Goal: Information Seeking & Learning: Find specific fact

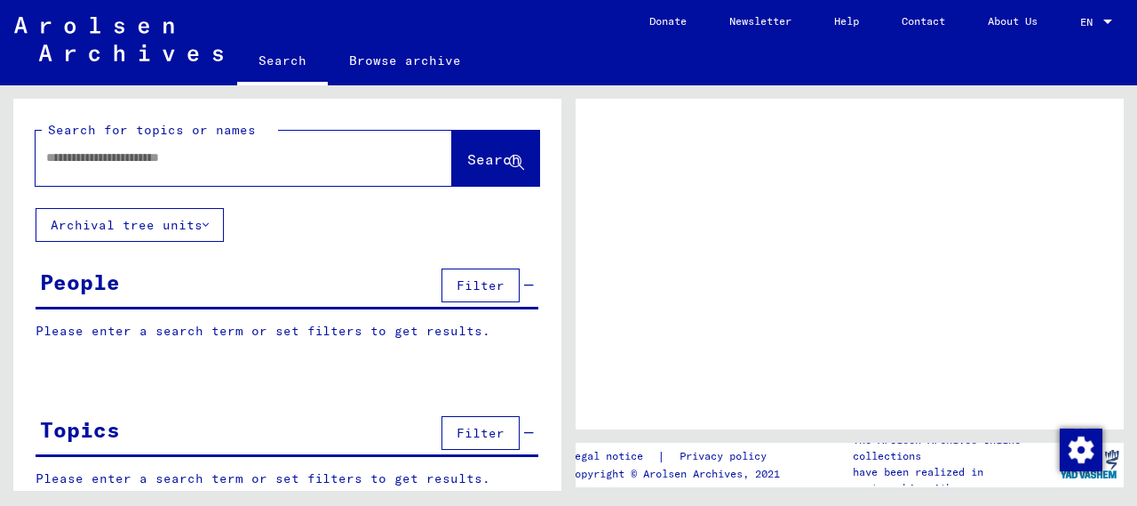
click at [203, 155] on input "text" at bounding box center [227, 157] width 363 height 19
type input "*****"
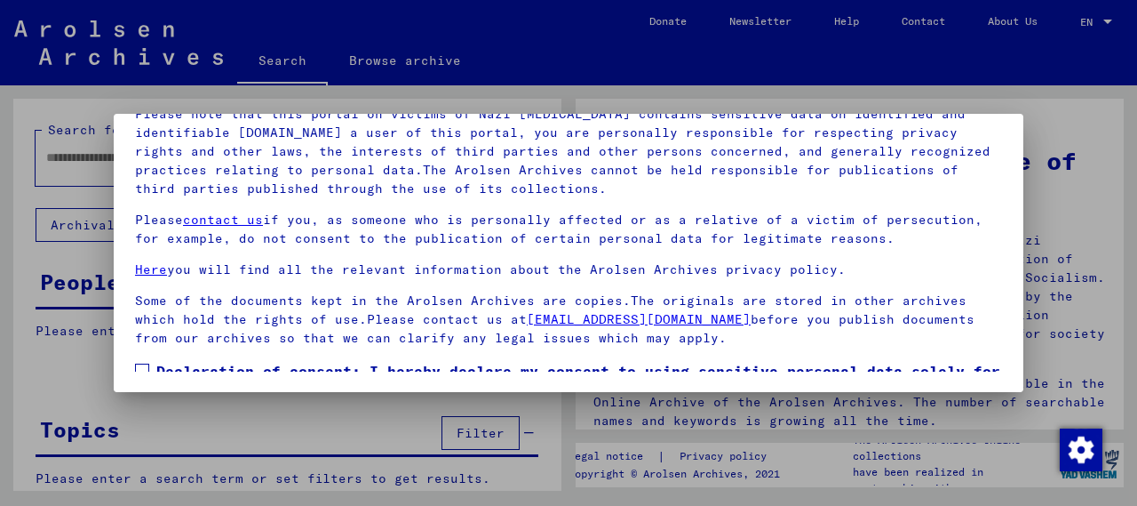
scroll to position [116, 0]
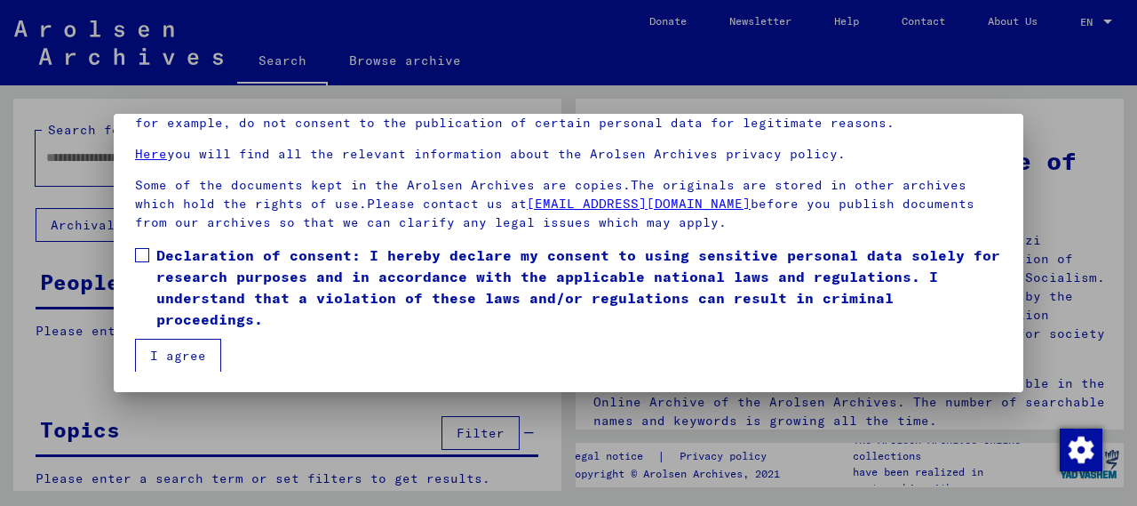
click at [188, 344] on button "I agree" at bounding box center [178, 356] width 86 height 34
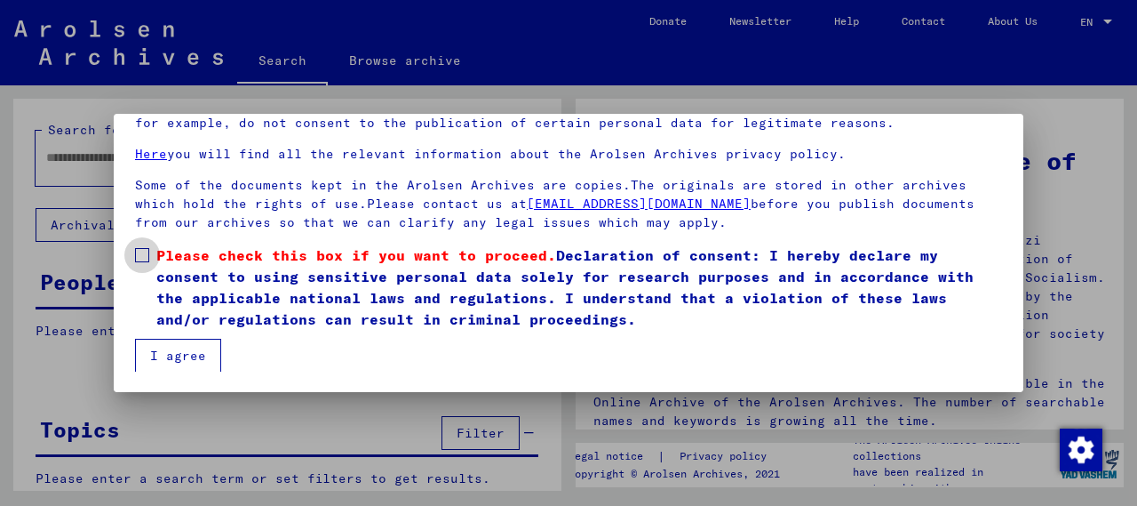
click at [142, 250] on span at bounding box center [142, 255] width 14 height 14
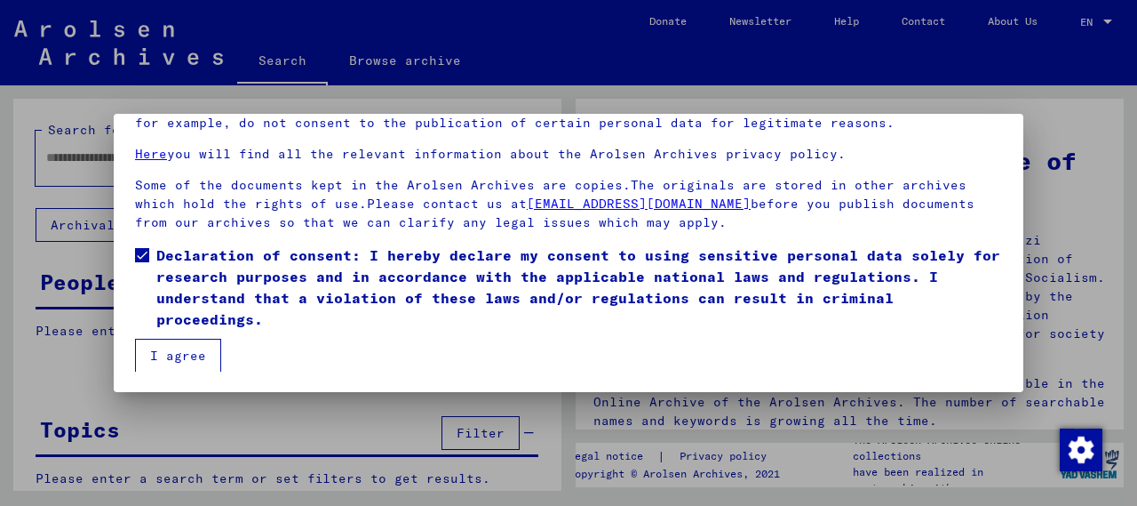
click at [158, 352] on button "I agree" at bounding box center [178, 356] width 86 height 34
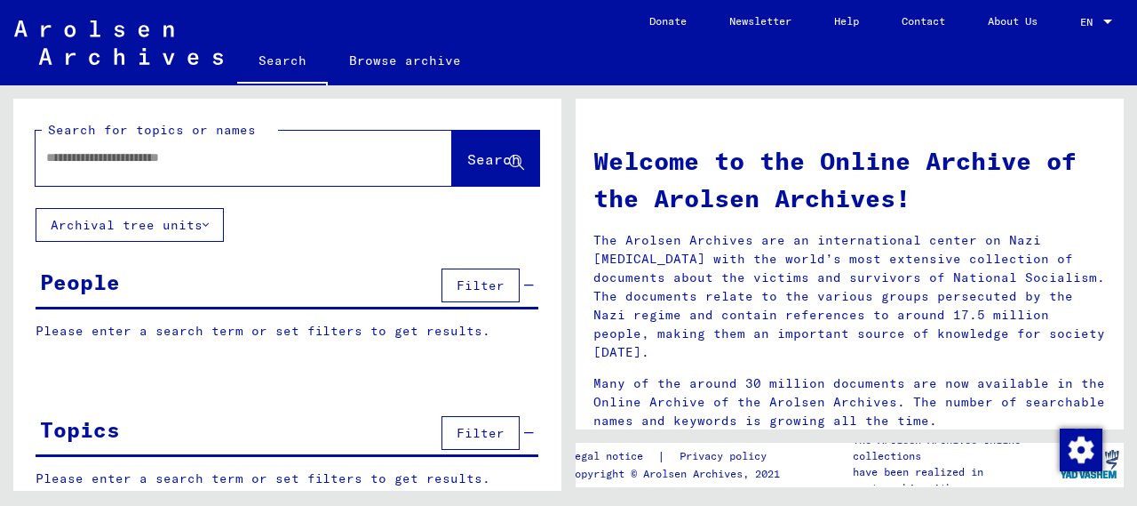
click at [213, 161] on input "text" at bounding box center [222, 157] width 353 height 19
type input "*****"
click at [467, 153] on span "Search" at bounding box center [493, 159] width 53 height 18
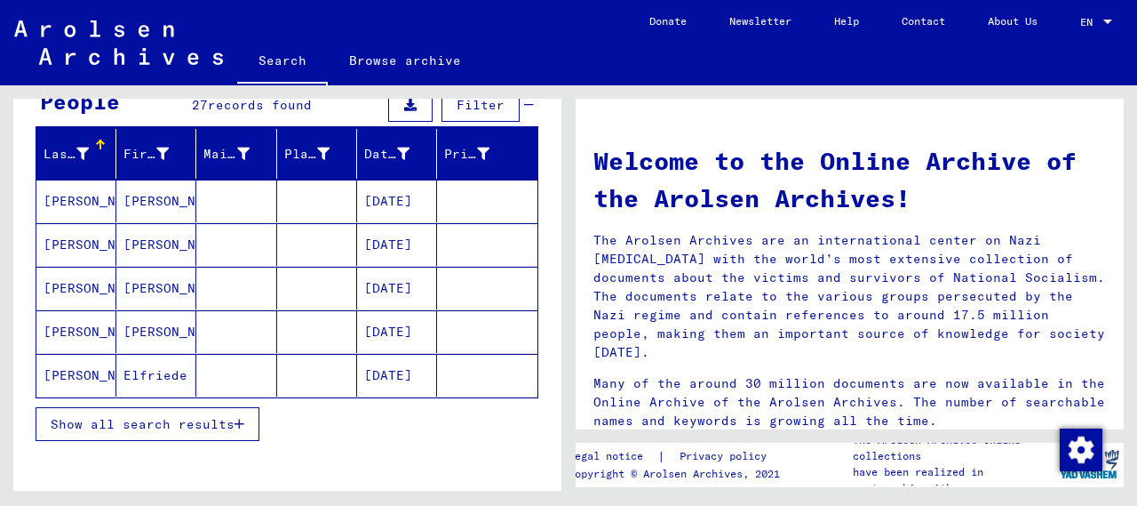
scroll to position [179, 0]
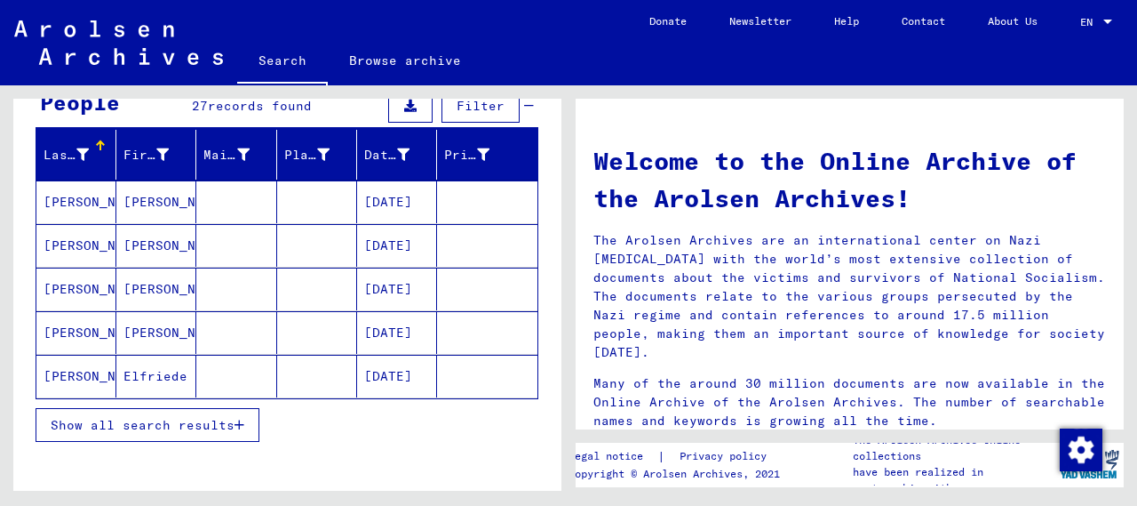
click at [182, 410] on button "Show all search results" at bounding box center [148, 425] width 224 height 34
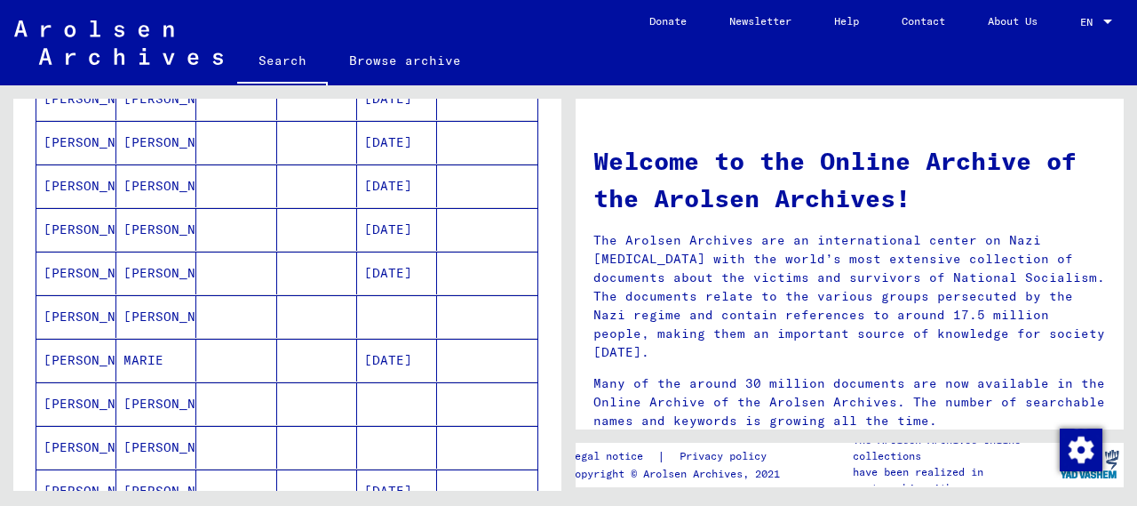
scroll to position [721, 0]
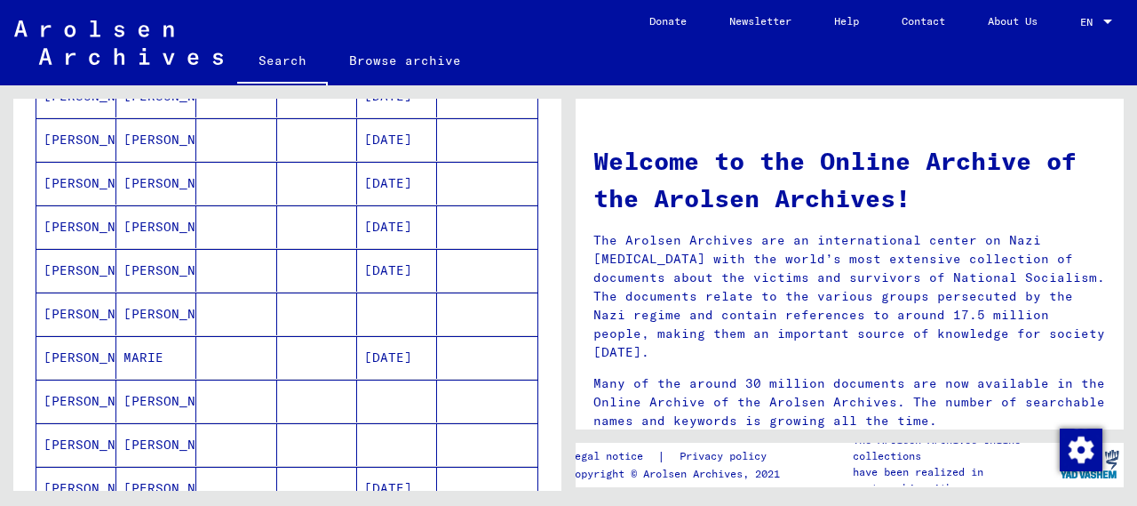
click at [364, 187] on mat-cell "[DATE]" at bounding box center [397, 183] width 80 height 43
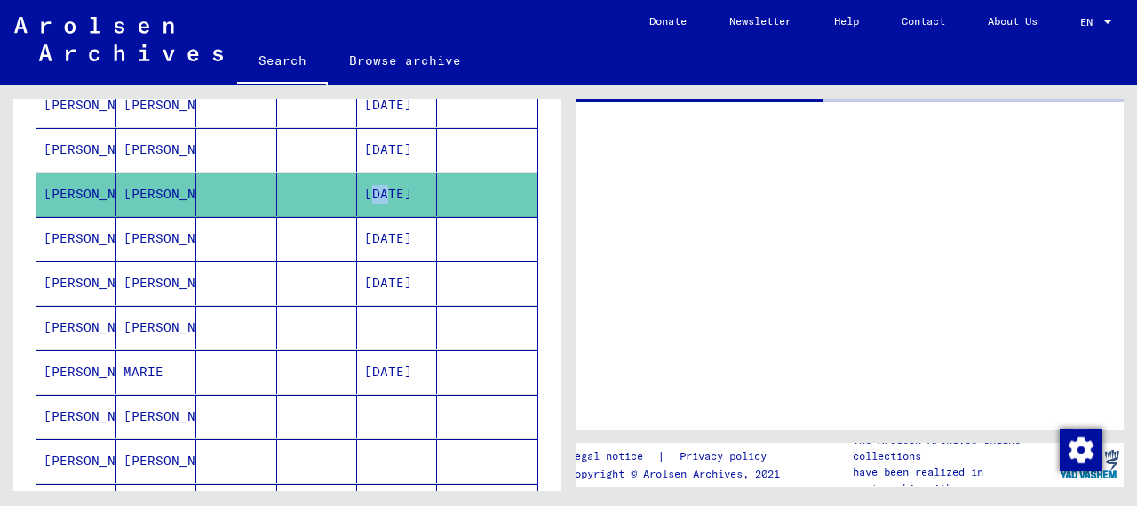
scroll to position [727, 0]
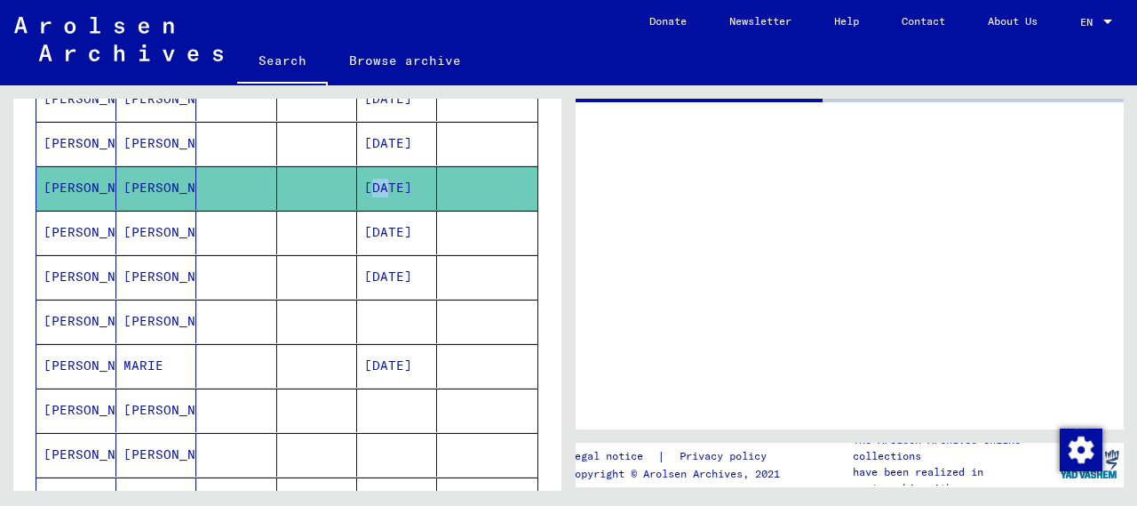
click at [364, 187] on mat-cell "[DATE]" at bounding box center [397, 188] width 80 height 44
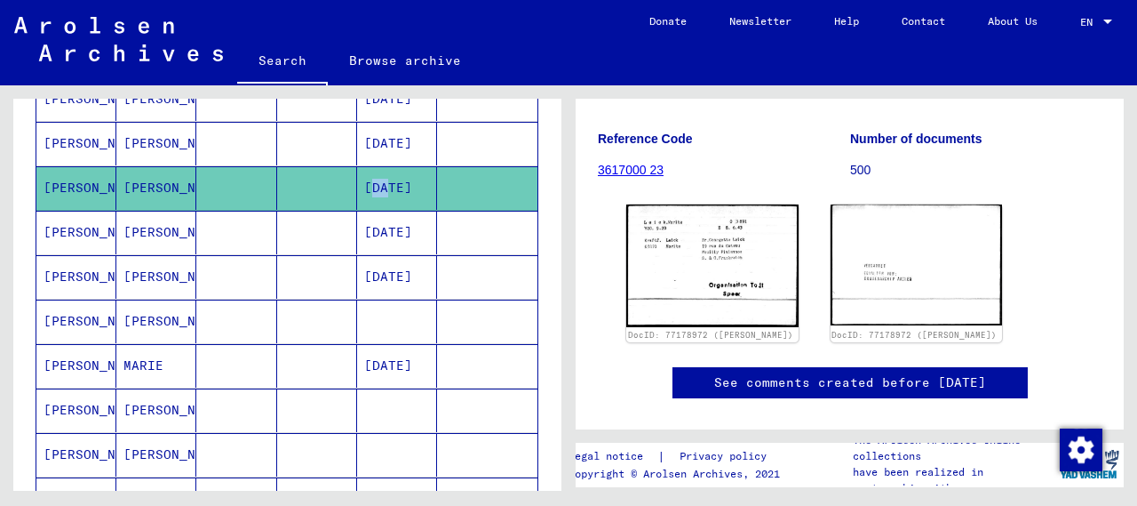
scroll to position [230, 0]
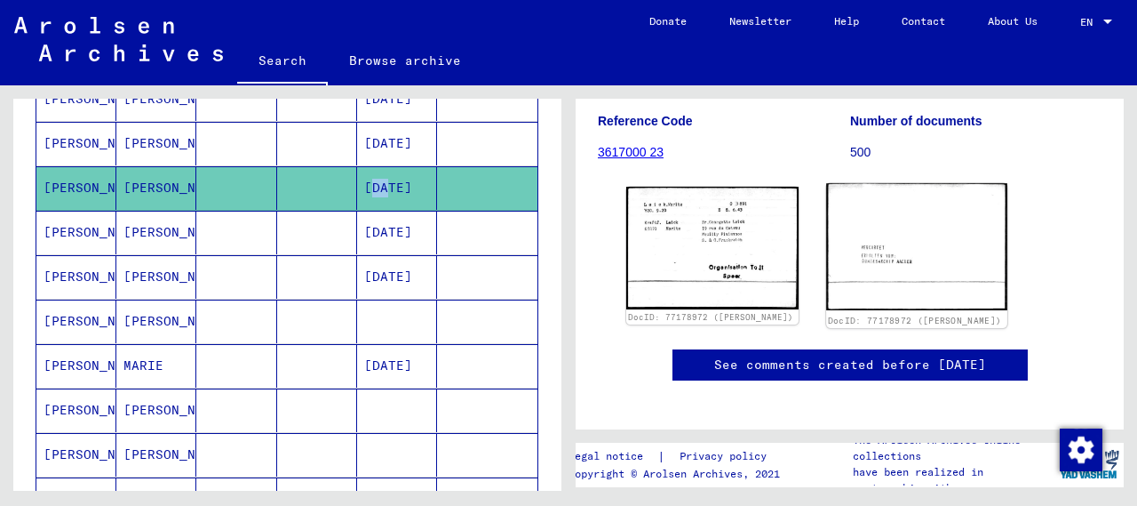
click at [968, 263] on img at bounding box center [916, 246] width 180 height 127
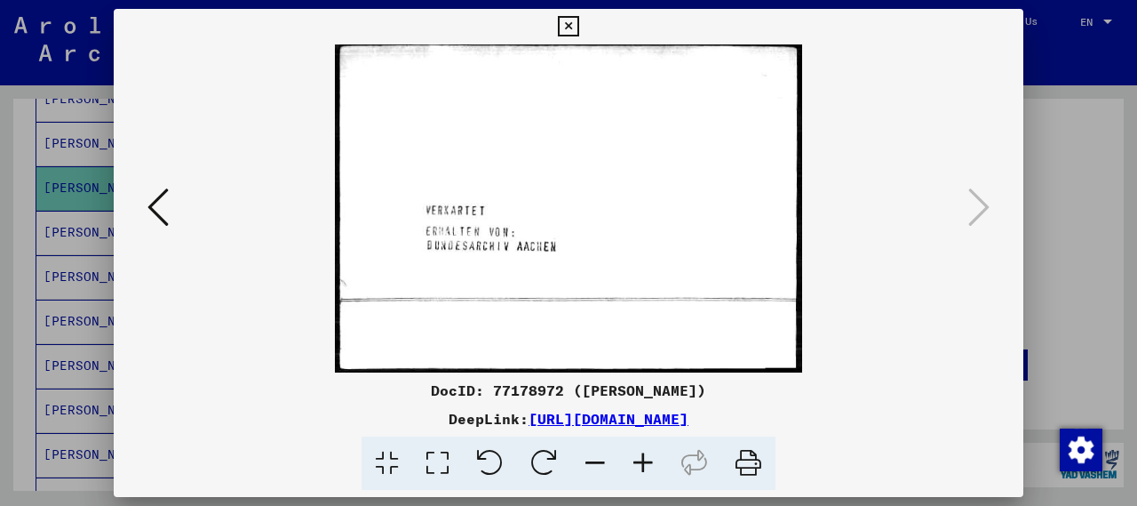
click at [163, 216] on icon at bounding box center [157, 207] width 21 height 43
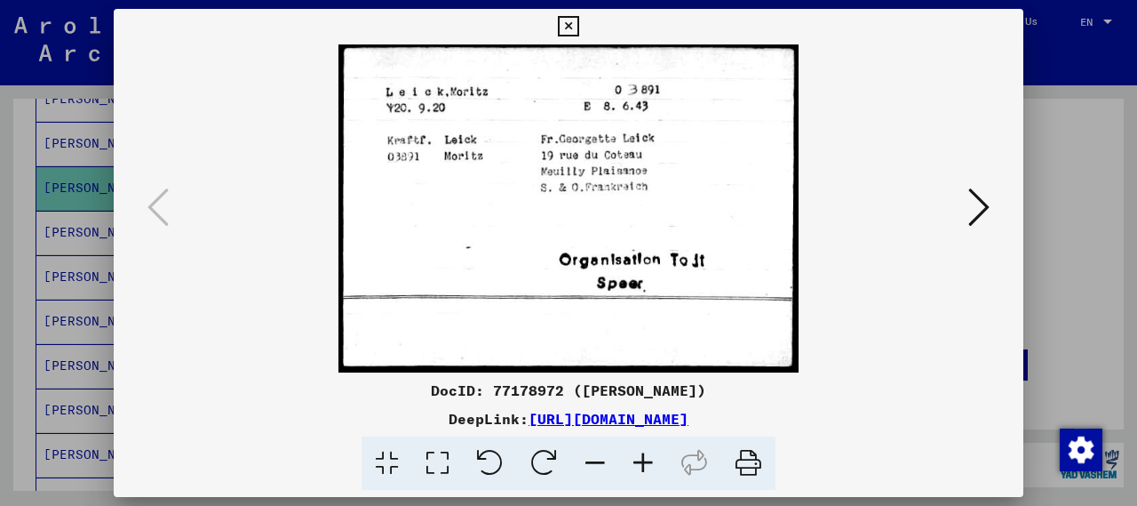
click at [567, 32] on icon at bounding box center [568, 26] width 20 height 21
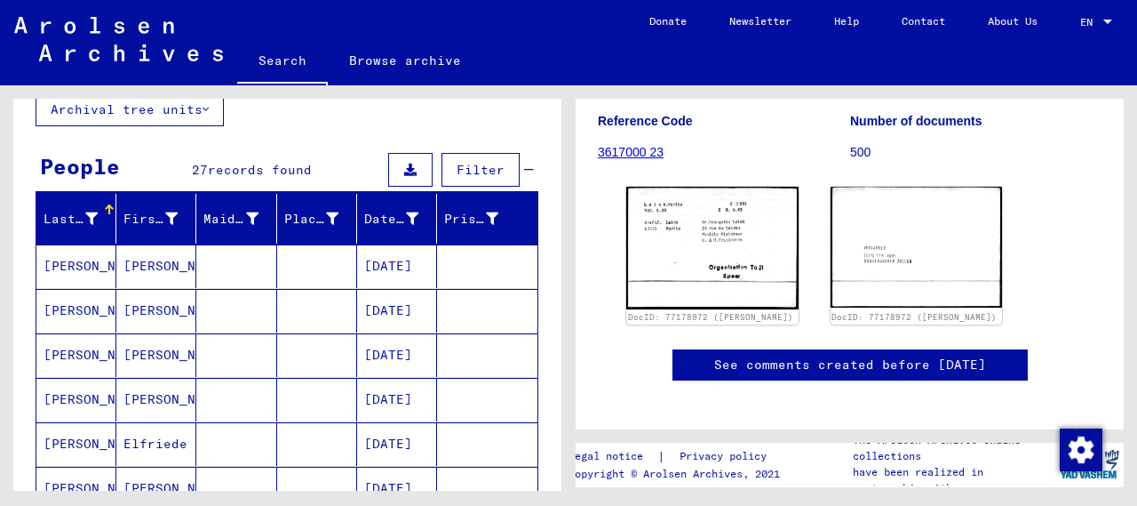
scroll to position [0, 0]
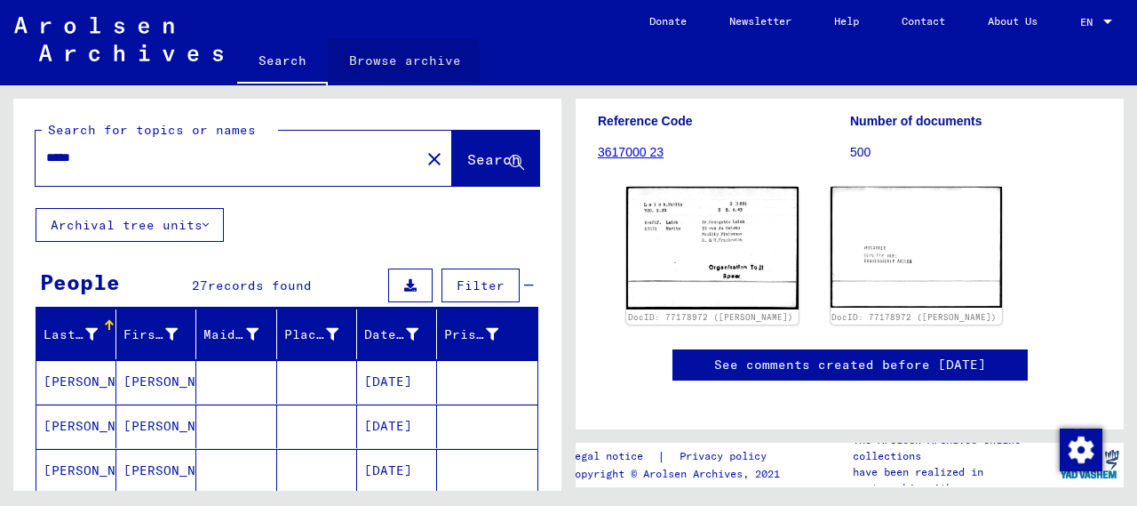
click at [371, 63] on link "Browse archive" at bounding box center [405, 60] width 155 height 43
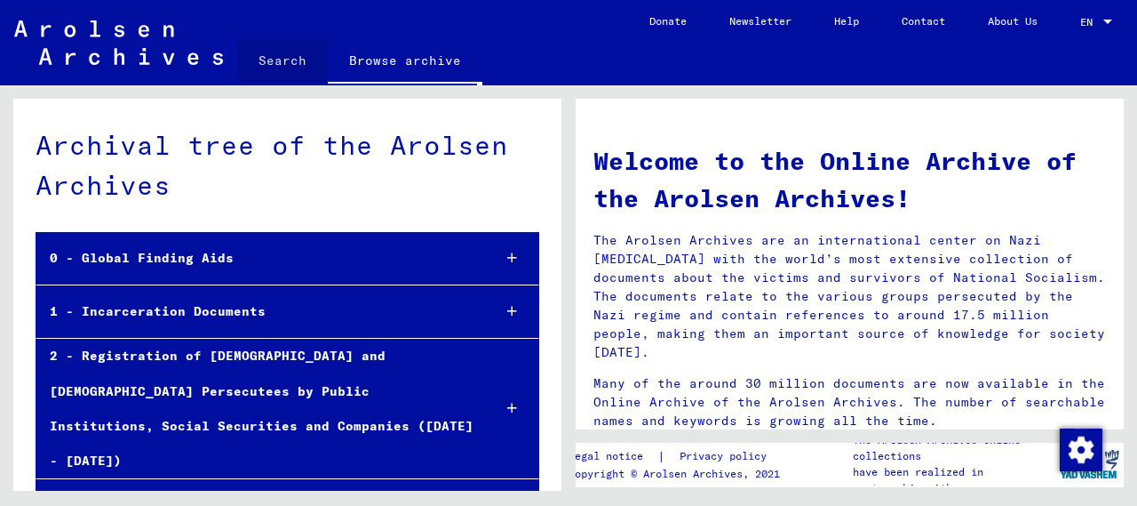
click at [291, 71] on link "Search" at bounding box center [282, 60] width 91 height 43
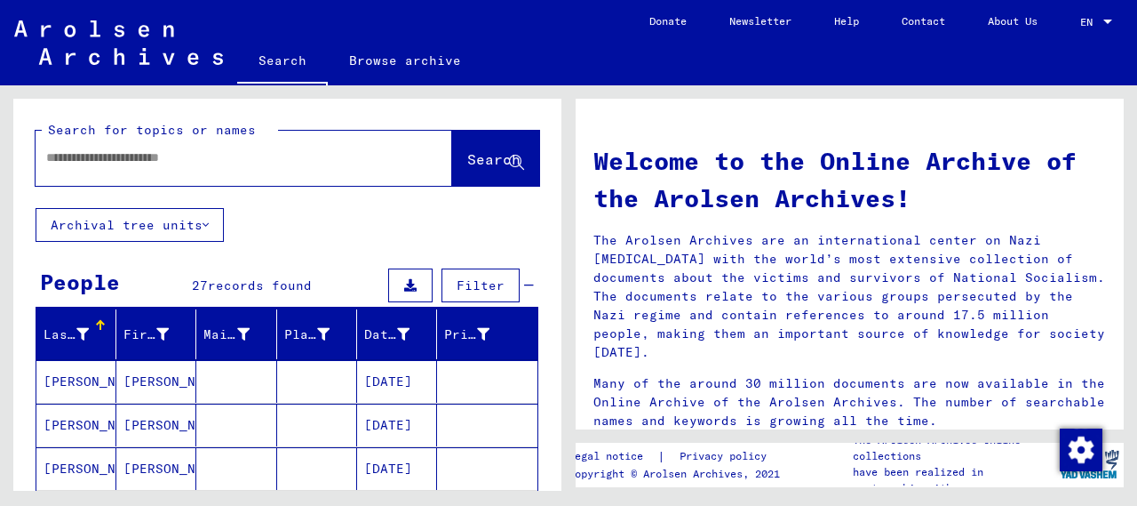
click at [151, 159] on input "text" at bounding box center [222, 157] width 353 height 19
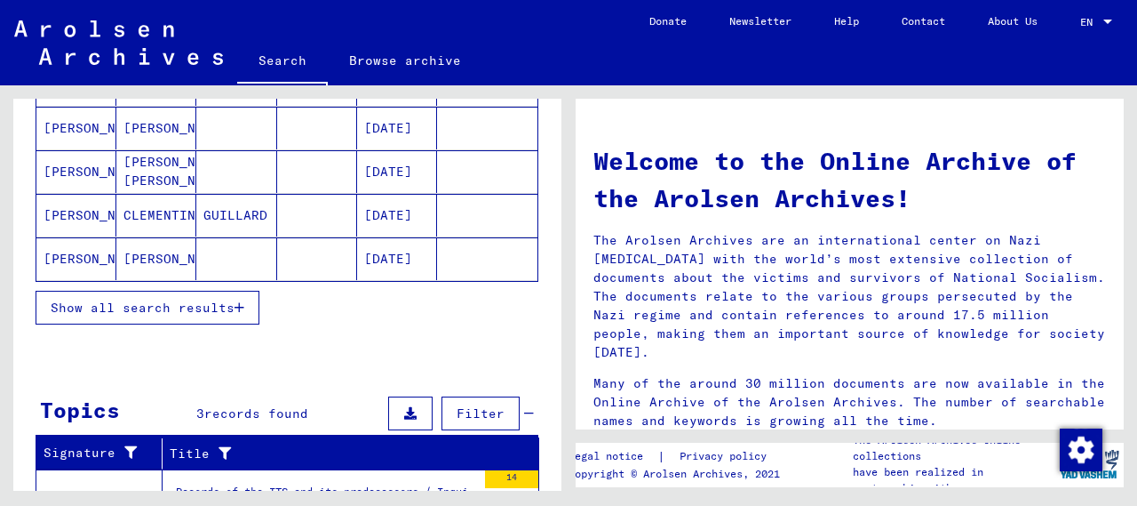
scroll to position [334, 0]
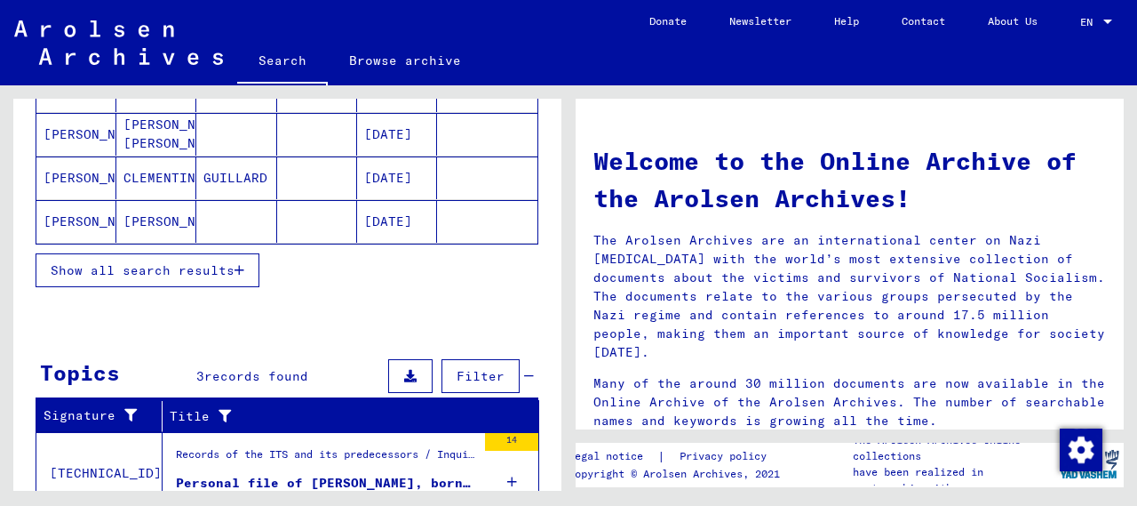
click at [155, 262] on span "Show all search results" at bounding box center [143, 270] width 184 height 16
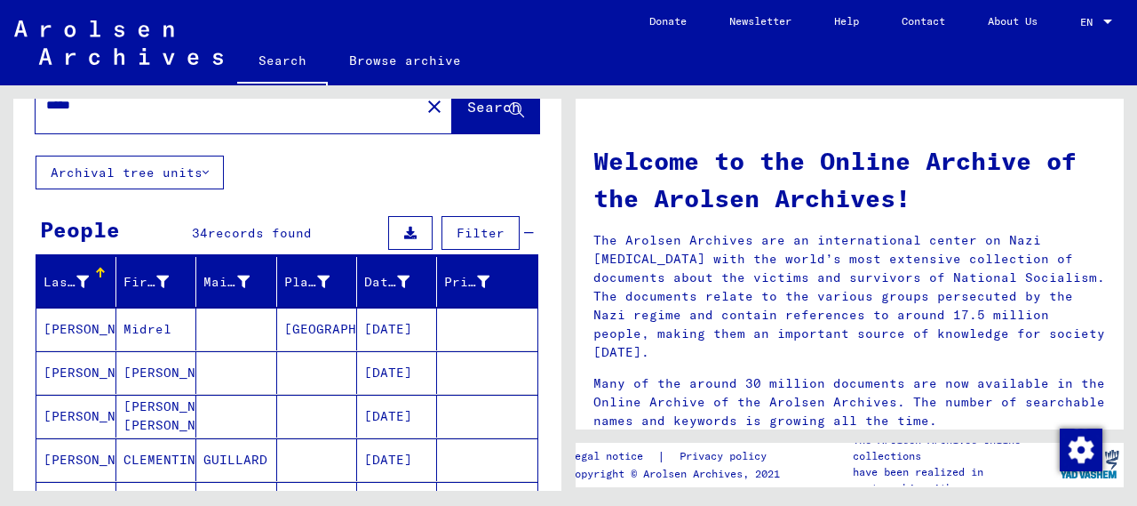
scroll to position [0, 0]
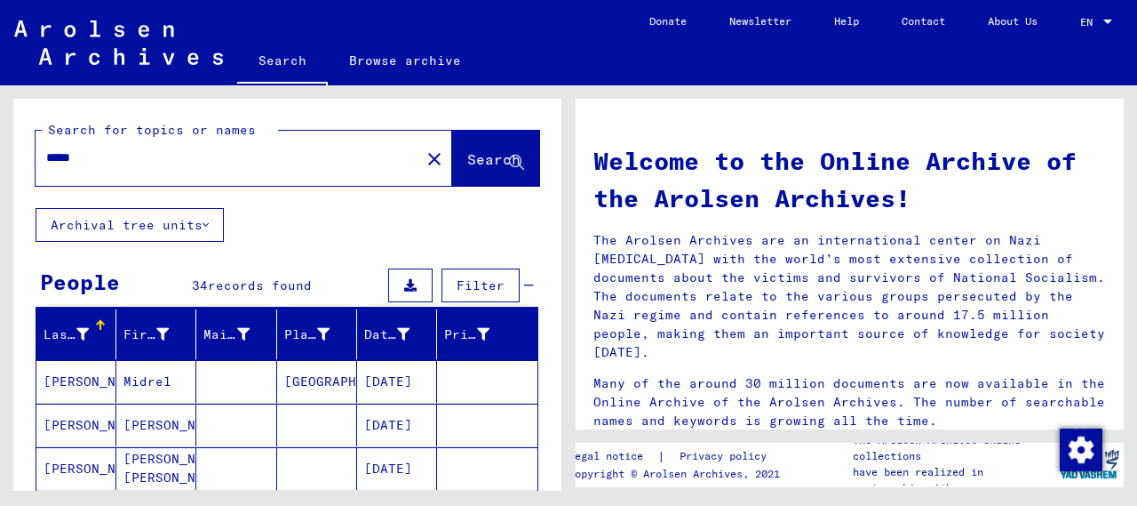
click at [107, 157] on input "*****" at bounding box center [222, 157] width 353 height 19
type input "*********"
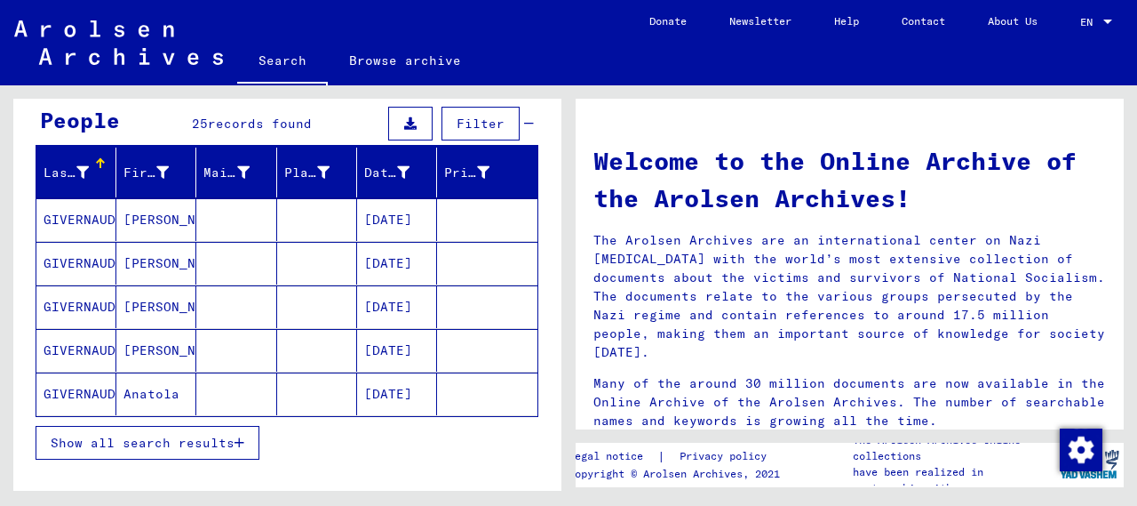
scroll to position [210, 0]
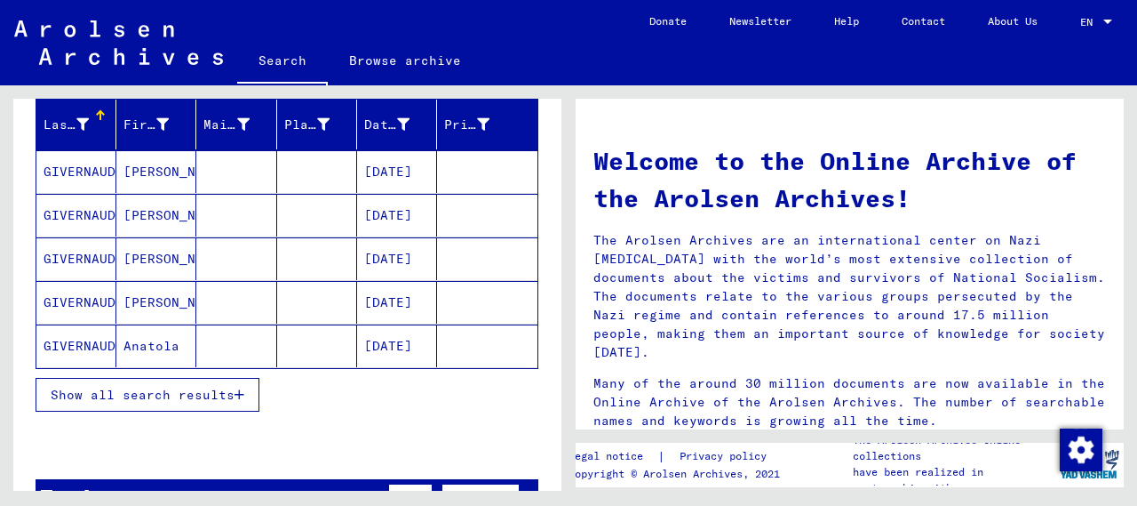
click at [122, 388] on span "Show all search results" at bounding box center [143, 394] width 184 height 16
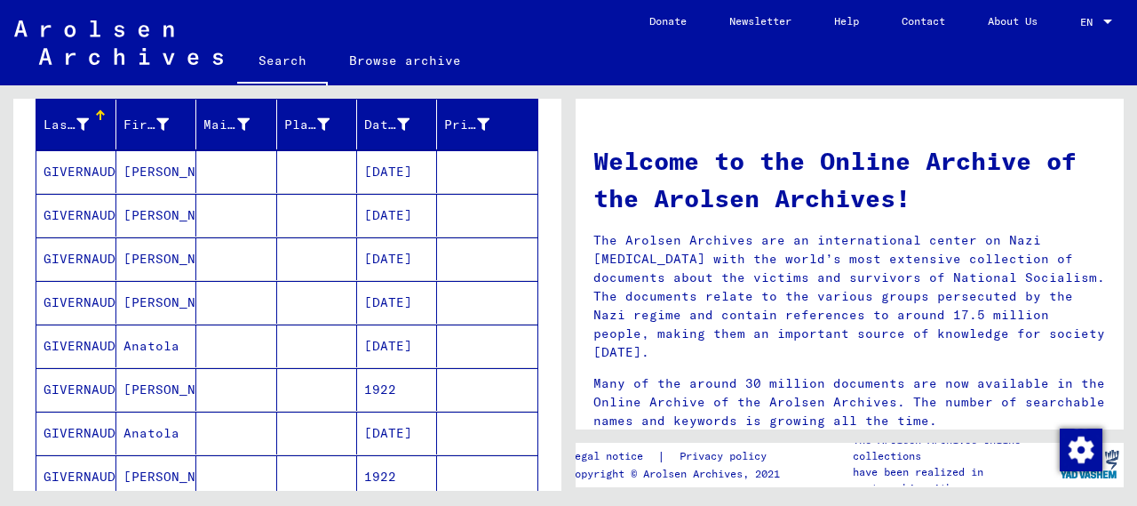
click at [229, 343] on mat-cell at bounding box center [236, 345] width 80 height 43
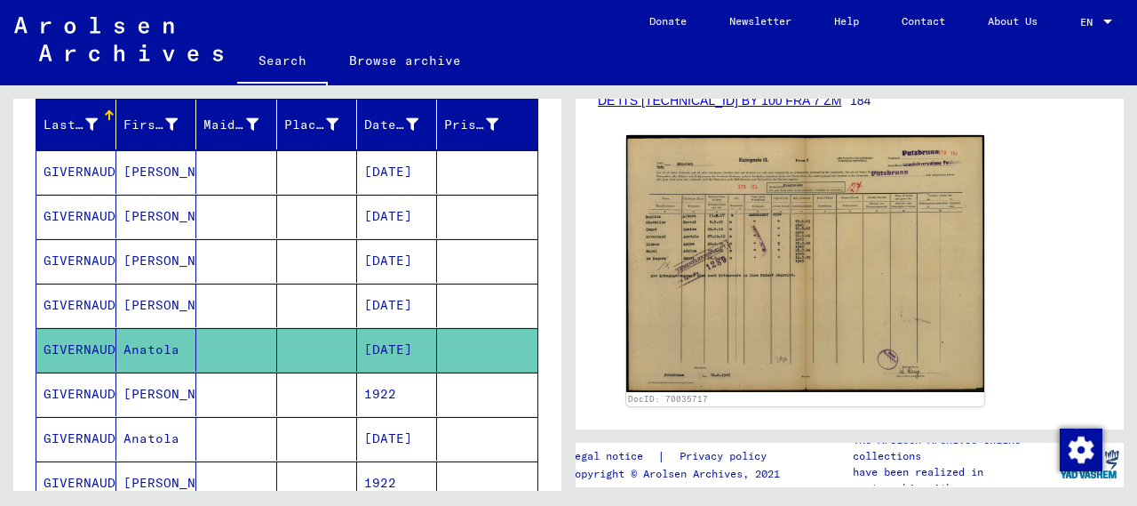
scroll to position [301, 0]
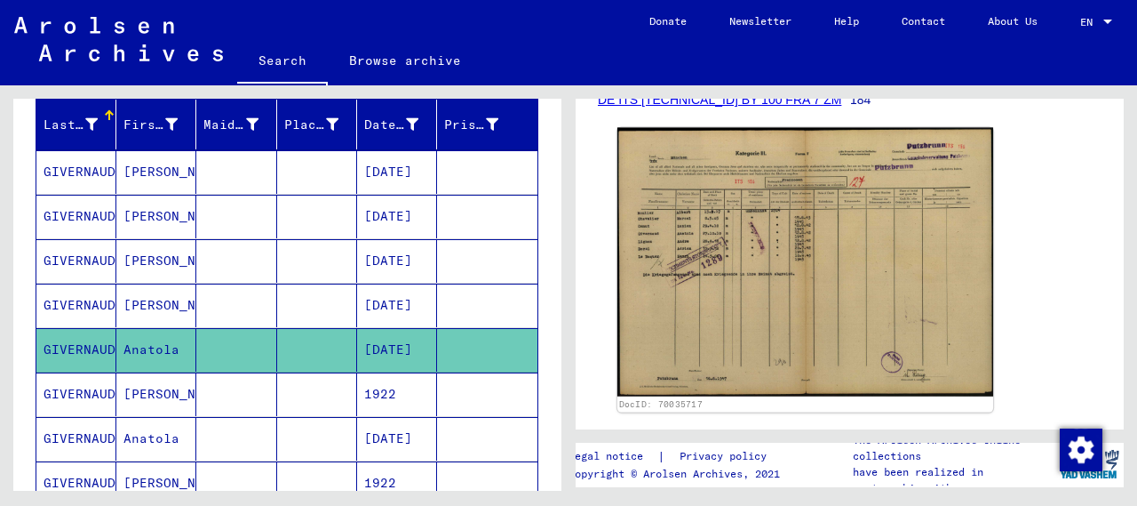
click at [802, 248] on img at bounding box center [805, 262] width 376 height 269
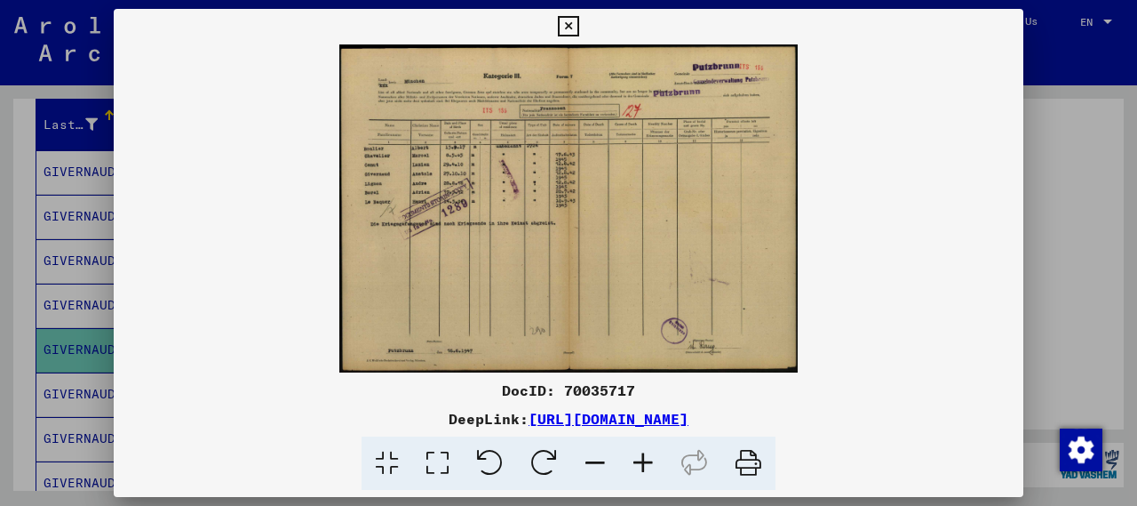
scroll to position [0, 0]
click at [641, 452] on icon at bounding box center [643, 463] width 48 height 54
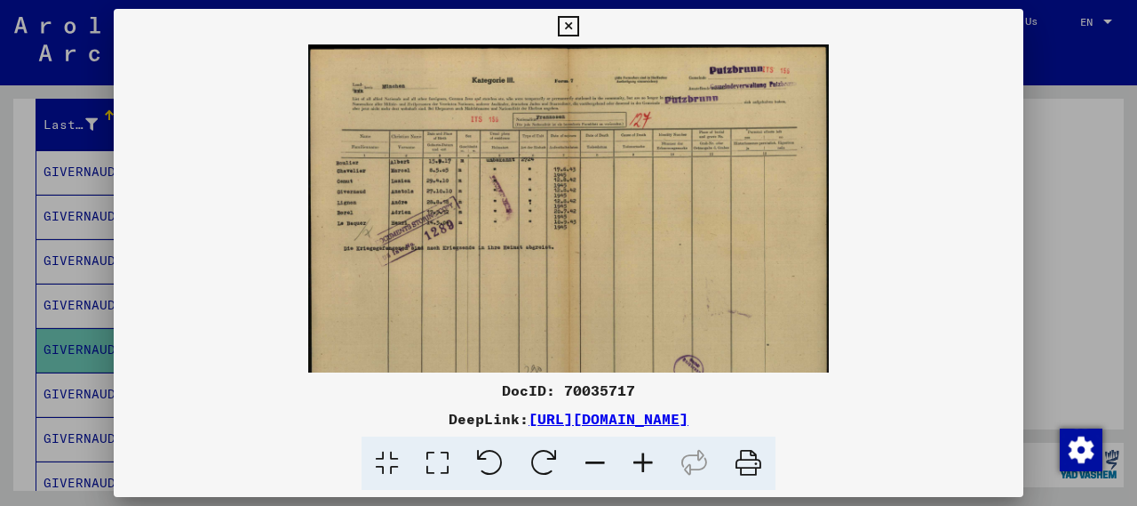
click at [647, 465] on icon at bounding box center [643, 463] width 48 height 54
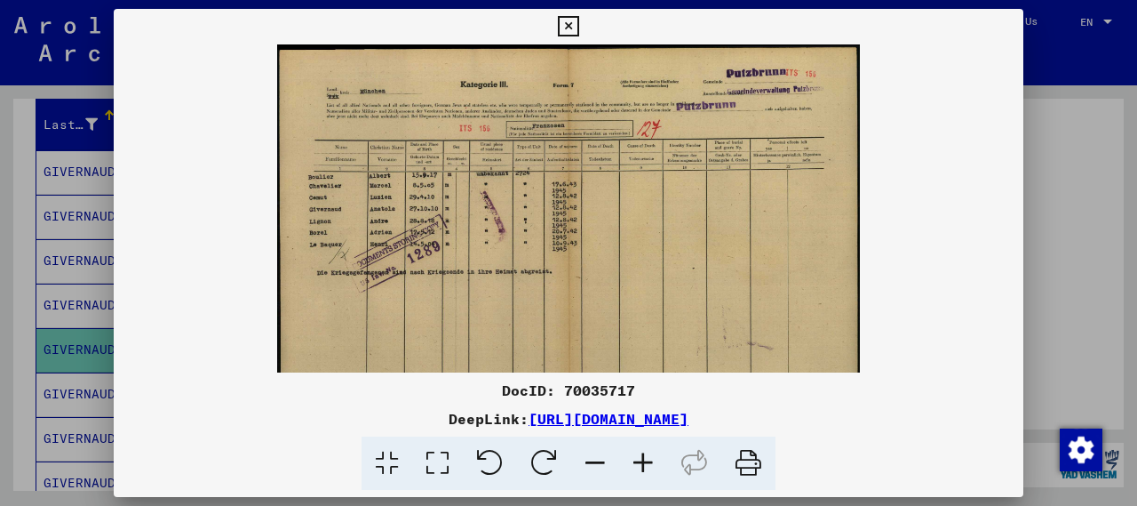
click at [647, 465] on icon at bounding box center [643, 463] width 48 height 54
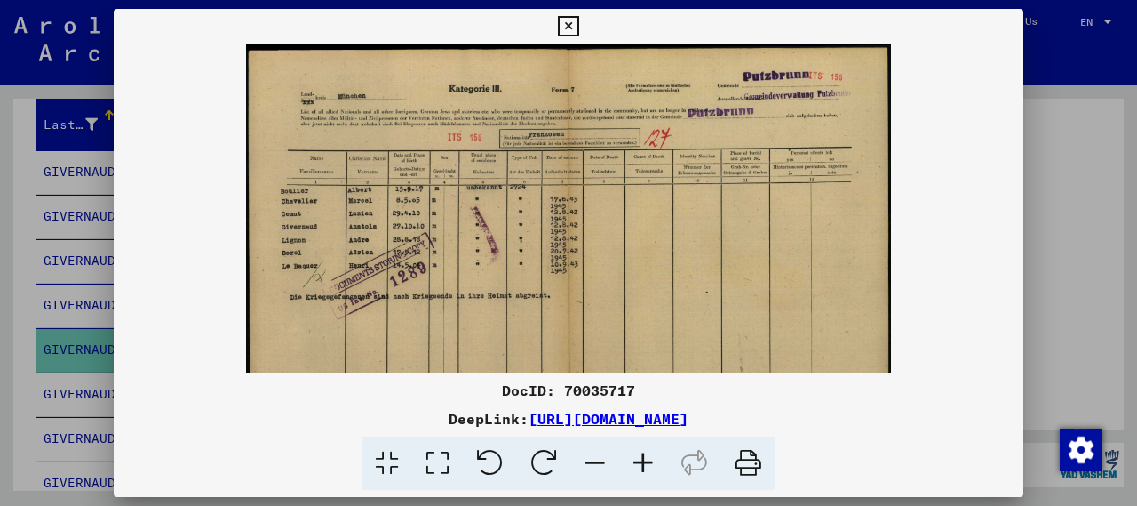
click at [647, 465] on icon at bounding box center [643, 463] width 48 height 54
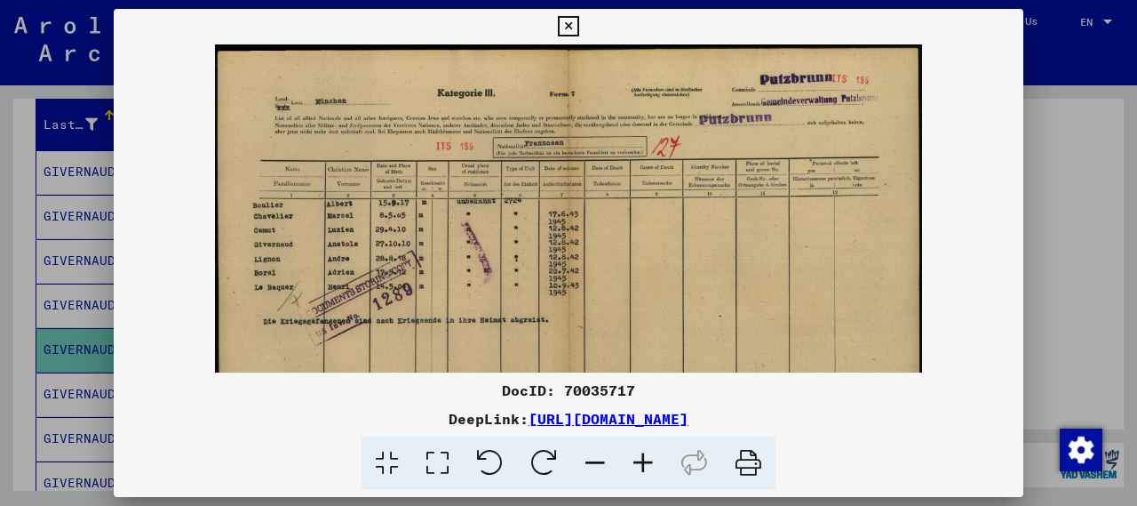
click at [647, 465] on icon at bounding box center [643, 463] width 48 height 54
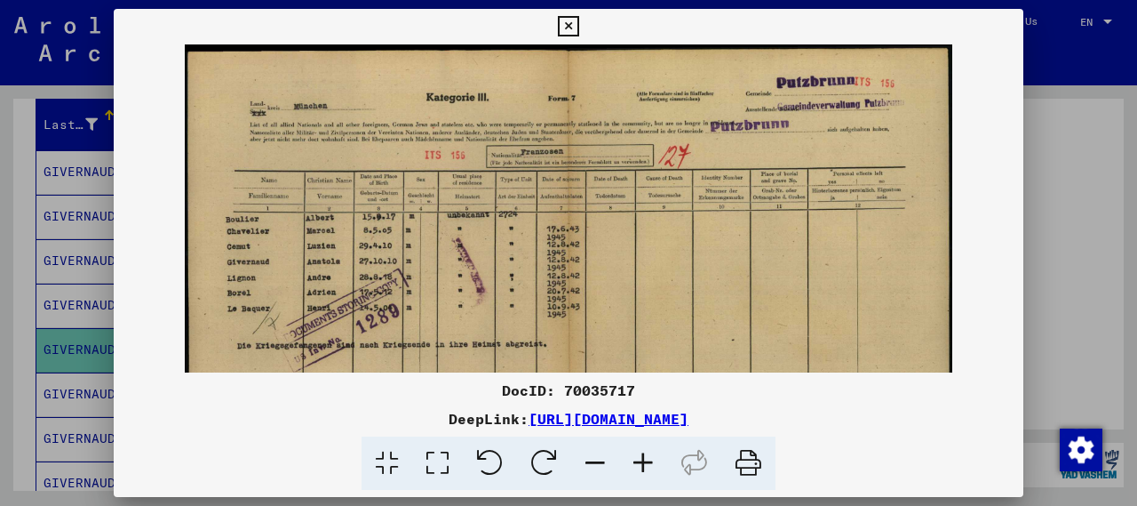
click at [1052, 130] on div at bounding box center [568, 253] width 1137 height 506
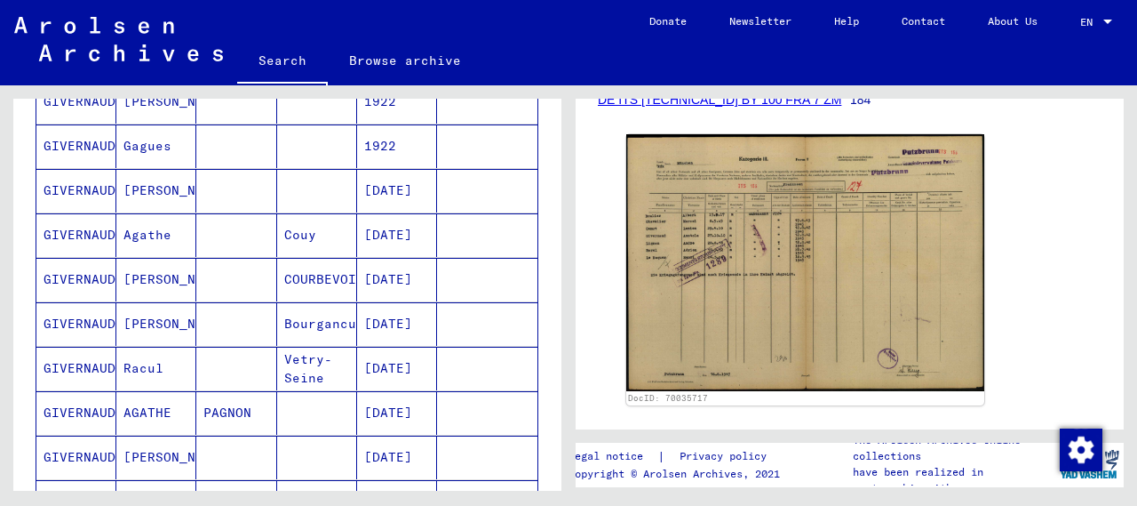
scroll to position [638, 0]
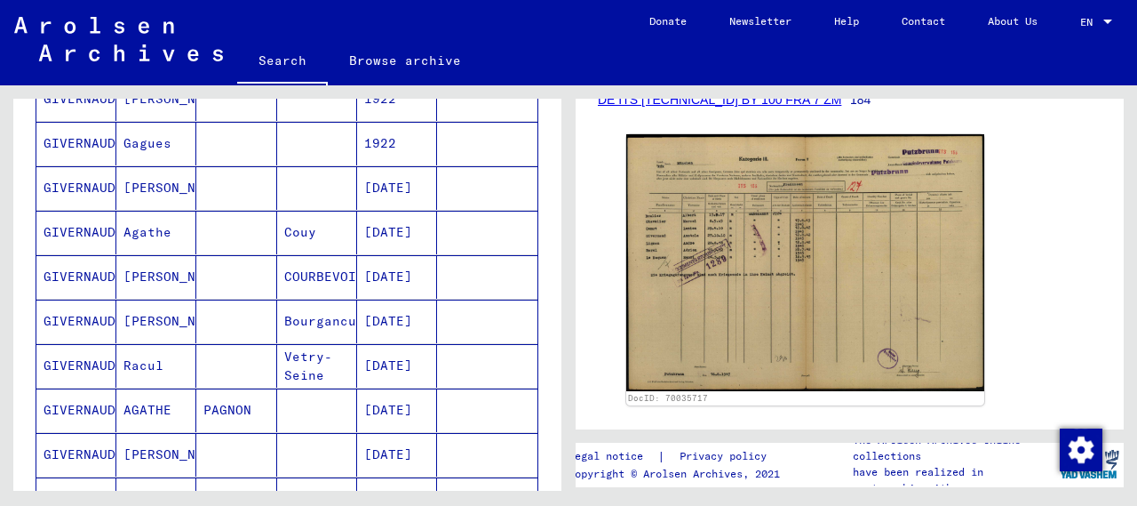
click at [378, 266] on mat-cell "[DATE]" at bounding box center [397, 277] width 80 height 44
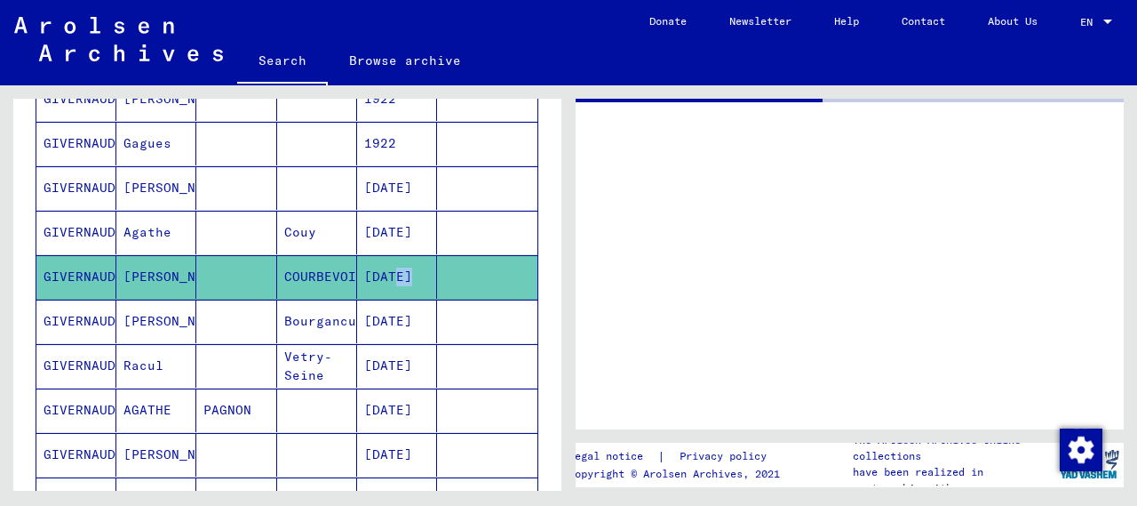
click at [378, 266] on mat-cell "[DATE]" at bounding box center [397, 277] width 80 height 44
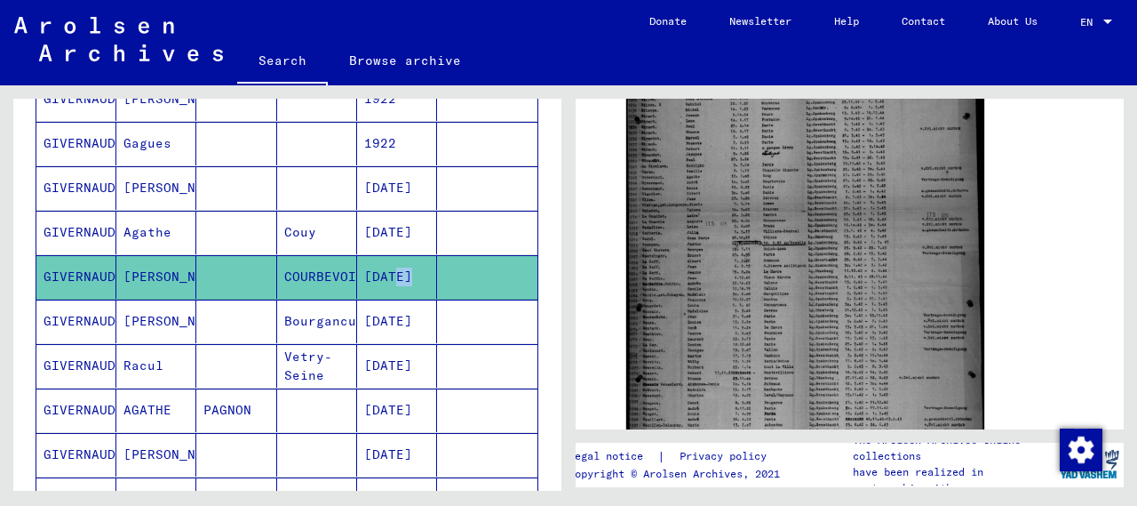
scroll to position [505, 0]
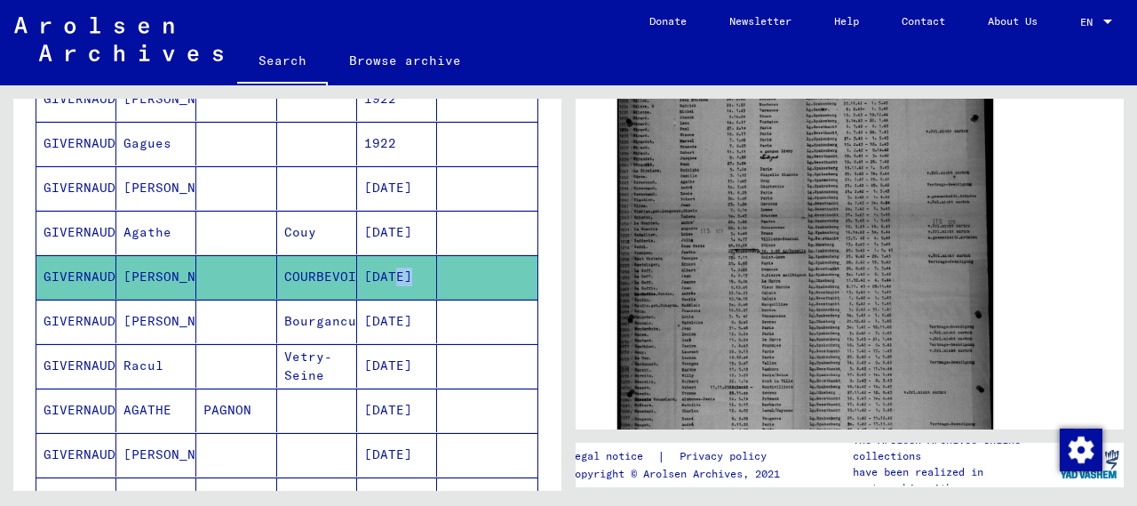
click at [881, 248] on img at bounding box center [805, 210] width 376 height 498
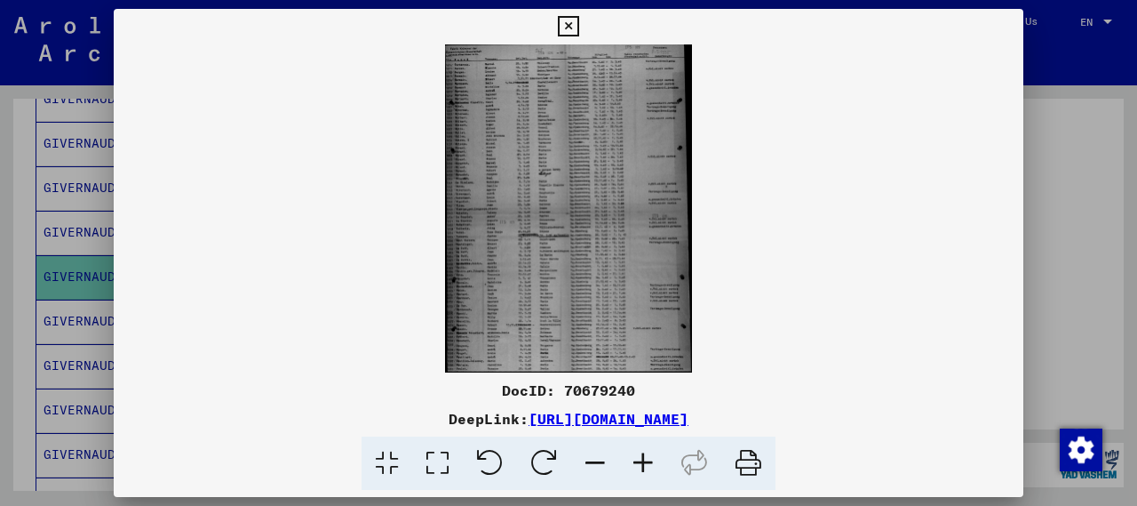
click at [643, 466] on icon at bounding box center [643, 463] width 48 height 54
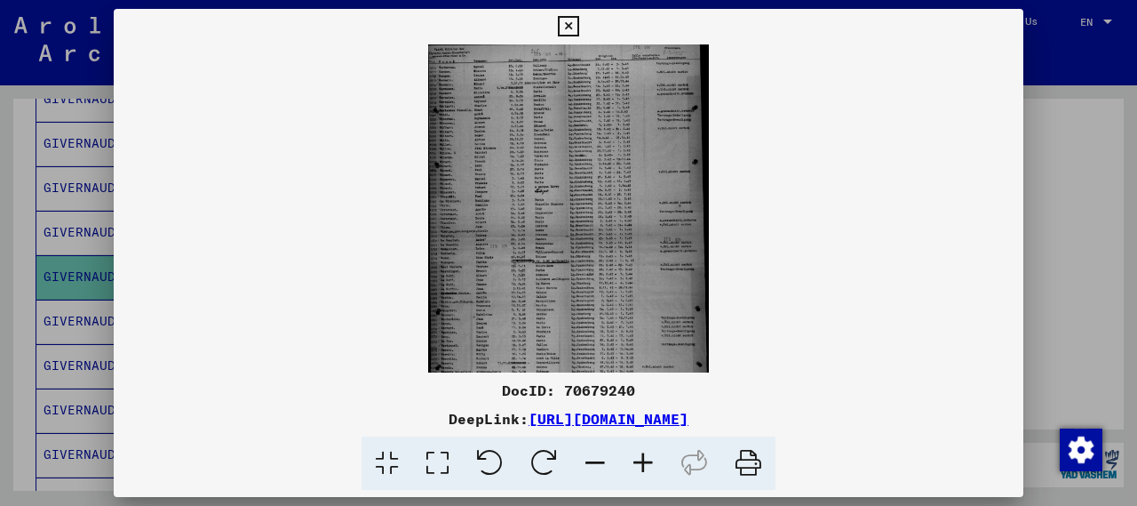
click at [643, 466] on icon at bounding box center [643, 463] width 48 height 54
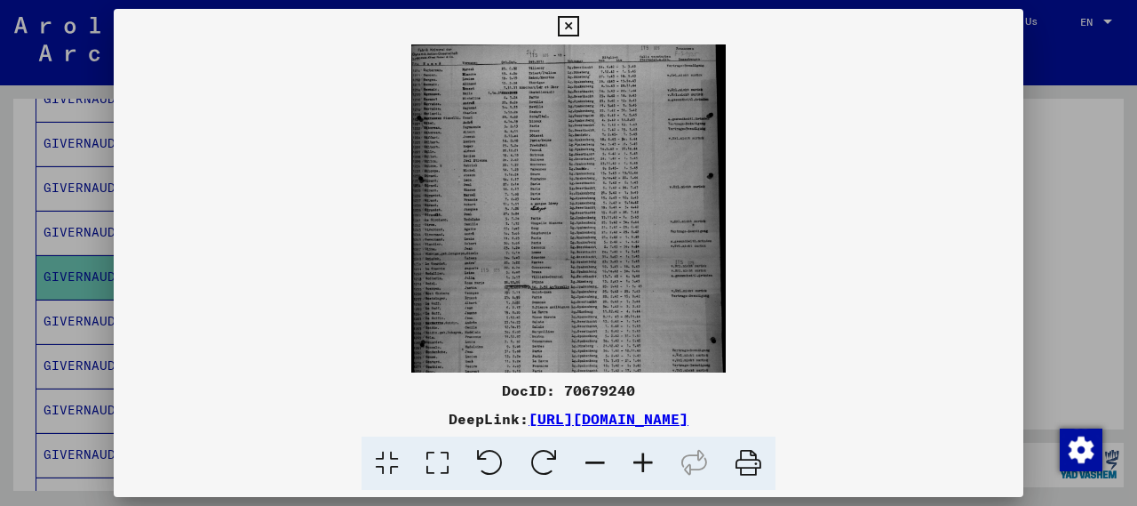
click at [643, 466] on icon at bounding box center [643, 463] width 48 height 54
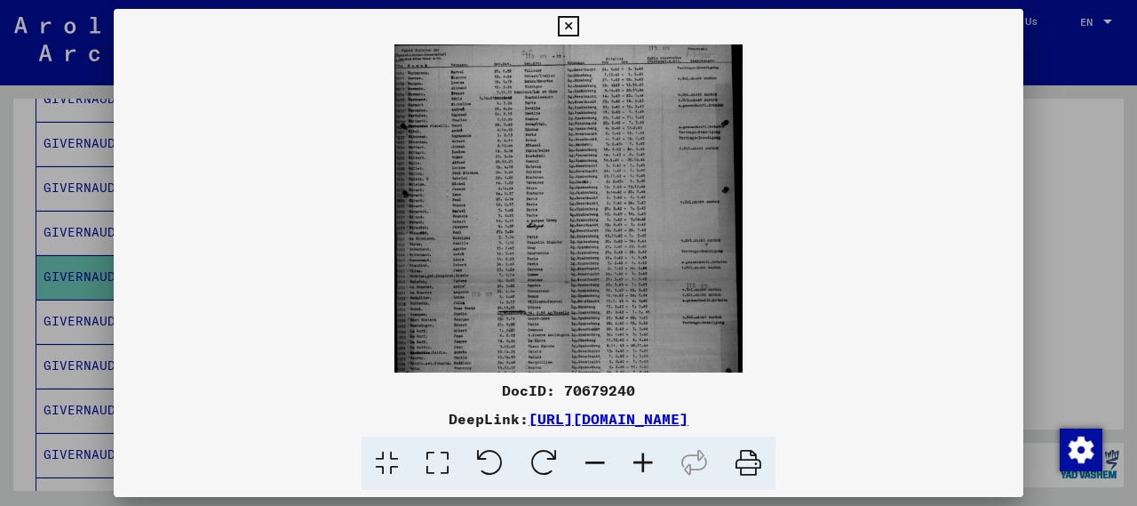
click at [643, 466] on icon at bounding box center [643, 463] width 48 height 54
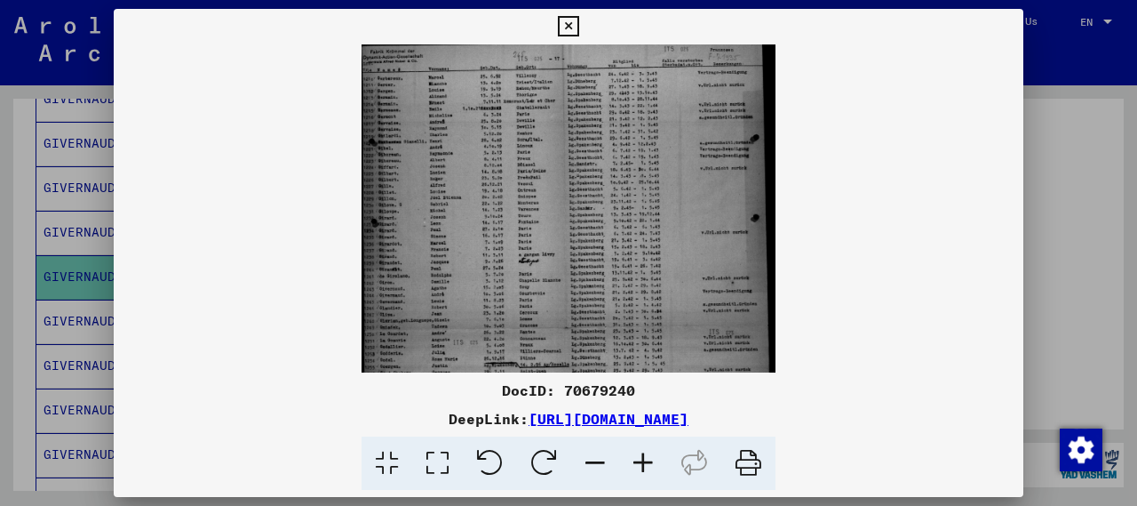
click at [643, 466] on icon at bounding box center [643, 463] width 48 height 54
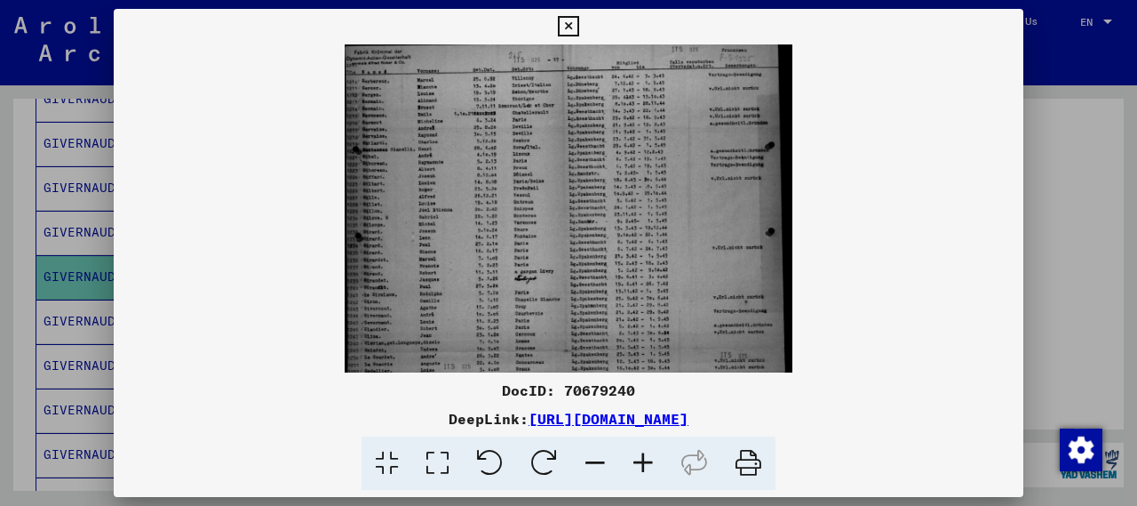
click at [643, 466] on icon at bounding box center [643, 463] width 48 height 54
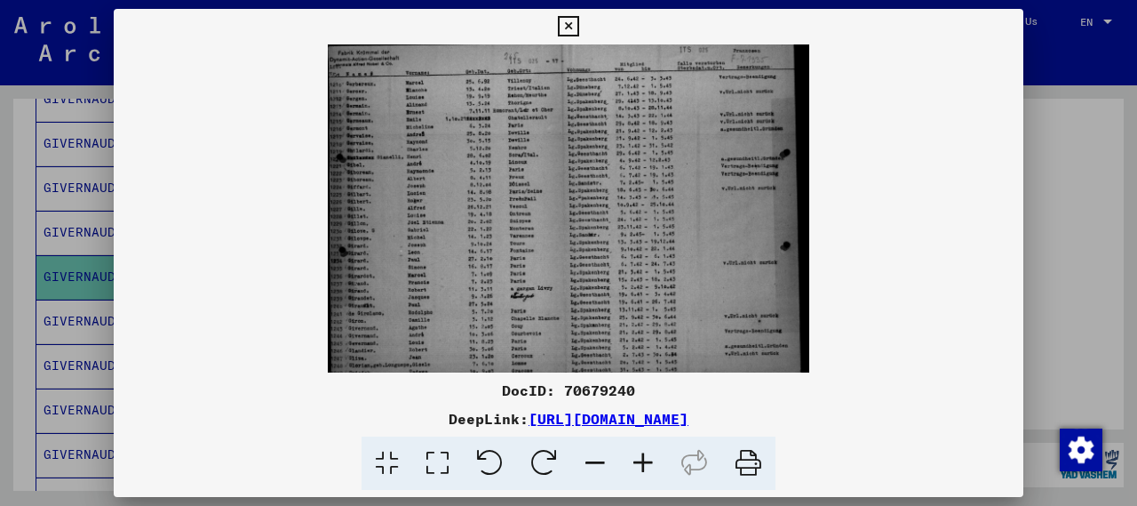
click at [643, 466] on icon at bounding box center [643, 463] width 48 height 54
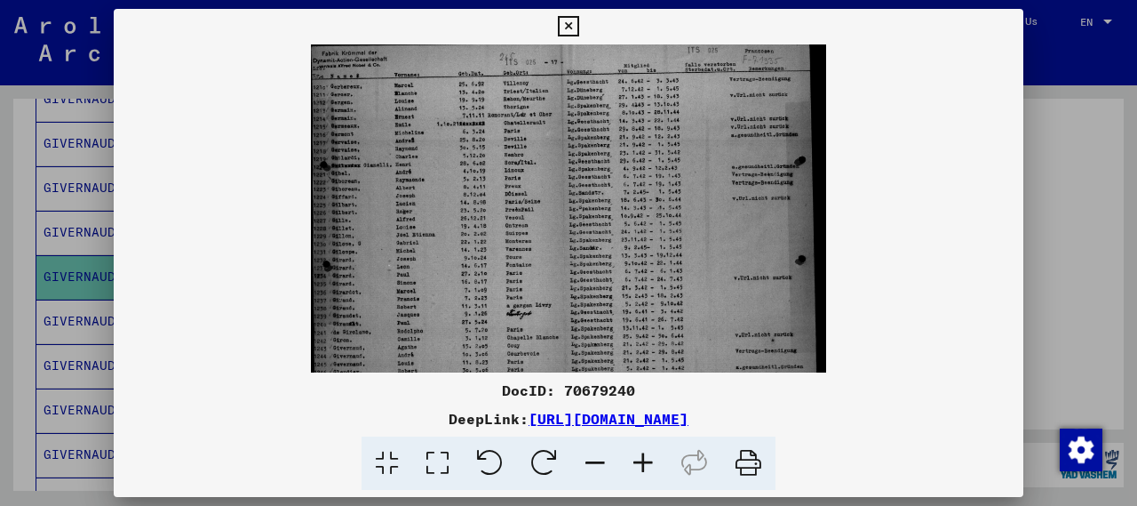
click at [643, 466] on icon at bounding box center [643, 463] width 48 height 54
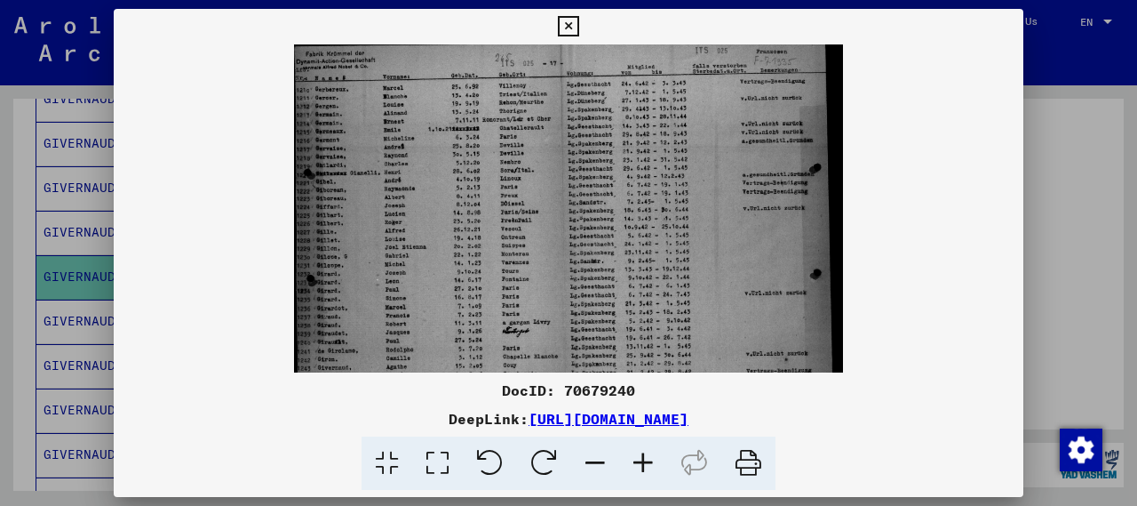
click at [643, 466] on icon at bounding box center [643, 463] width 48 height 54
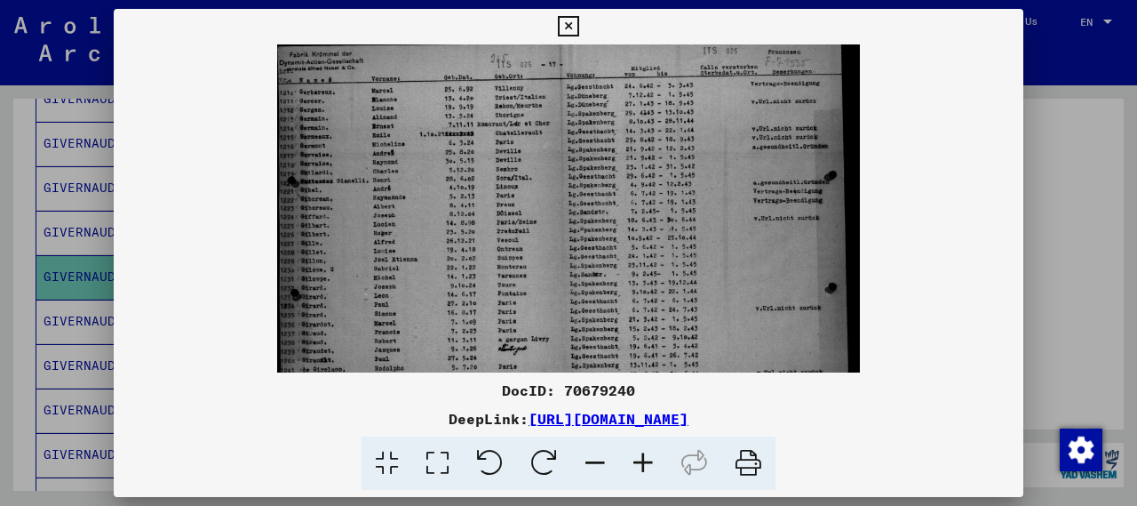
click at [643, 466] on icon at bounding box center [643, 463] width 48 height 54
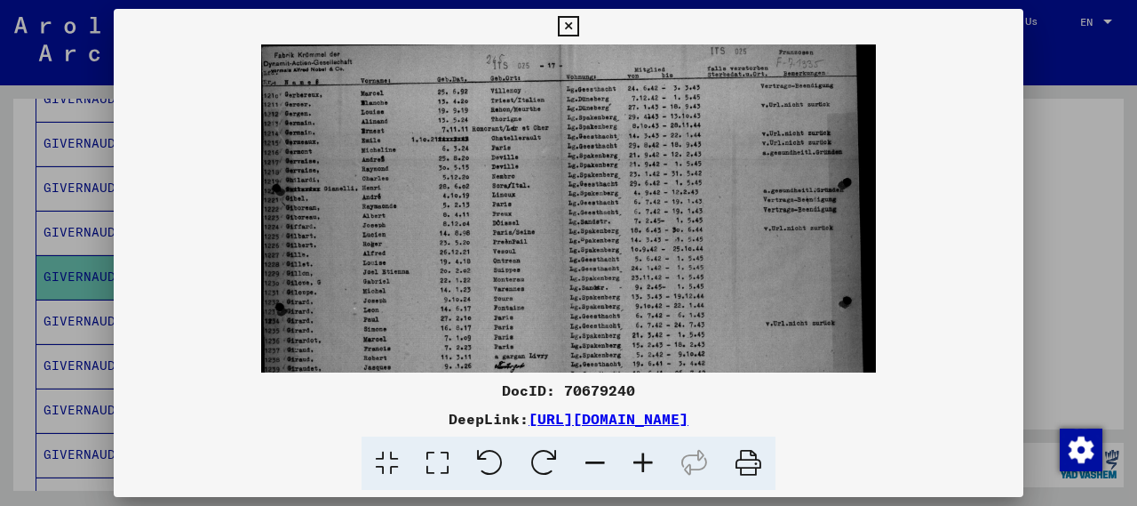
click at [643, 466] on icon at bounding box center [643, 463] width 48 height 54
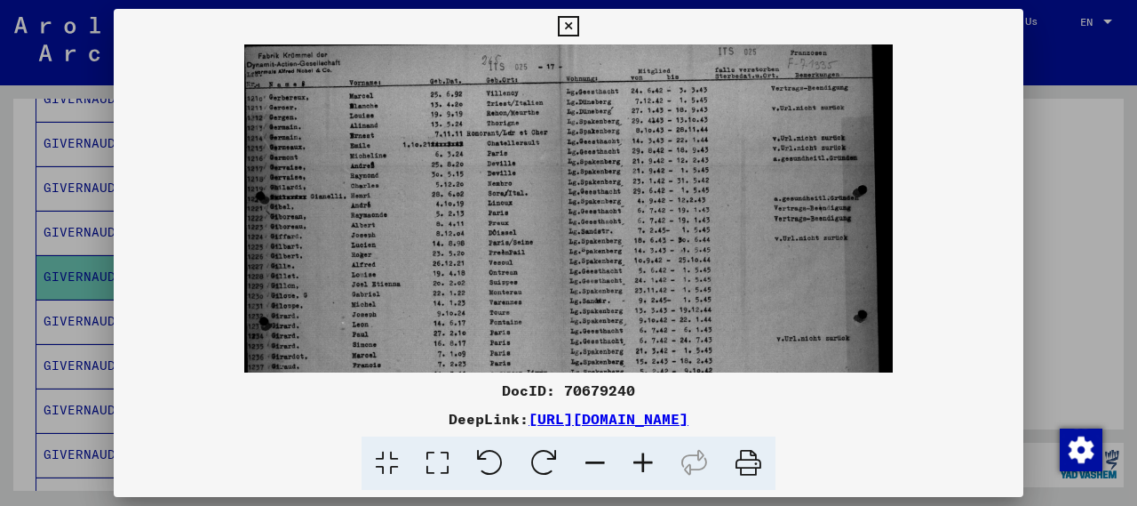
click at [643, 466] on icon at bounding box center [643, 463] width 48 height 54
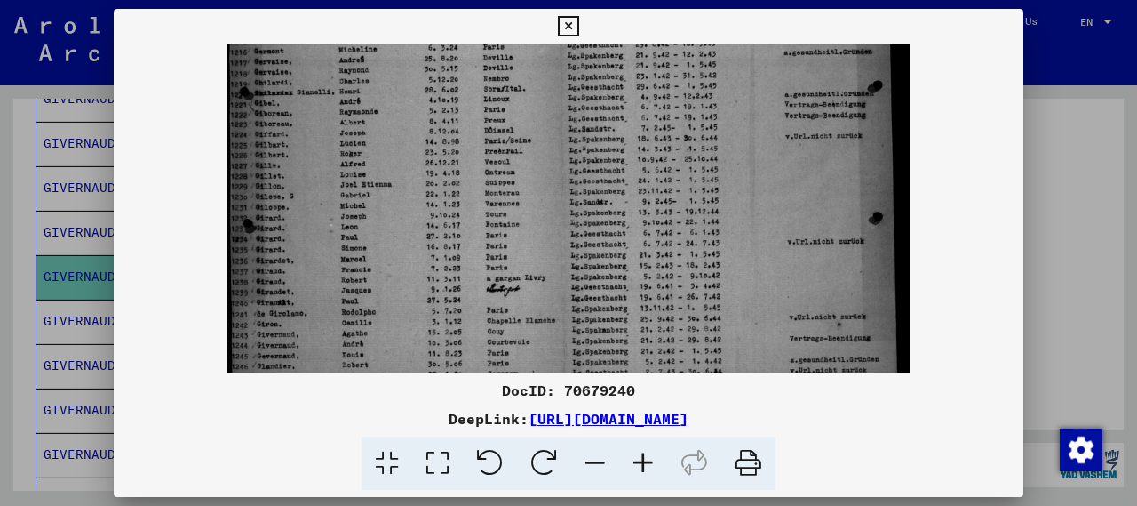
scroll to position [116, 0]
drag, startPoint x: 373, startPoint y: 230, endPoint x: 387, endPoint y: 116, distance: 114.6
click at [387, 116] on img at bounding box center [568, 380] width 682 height 905
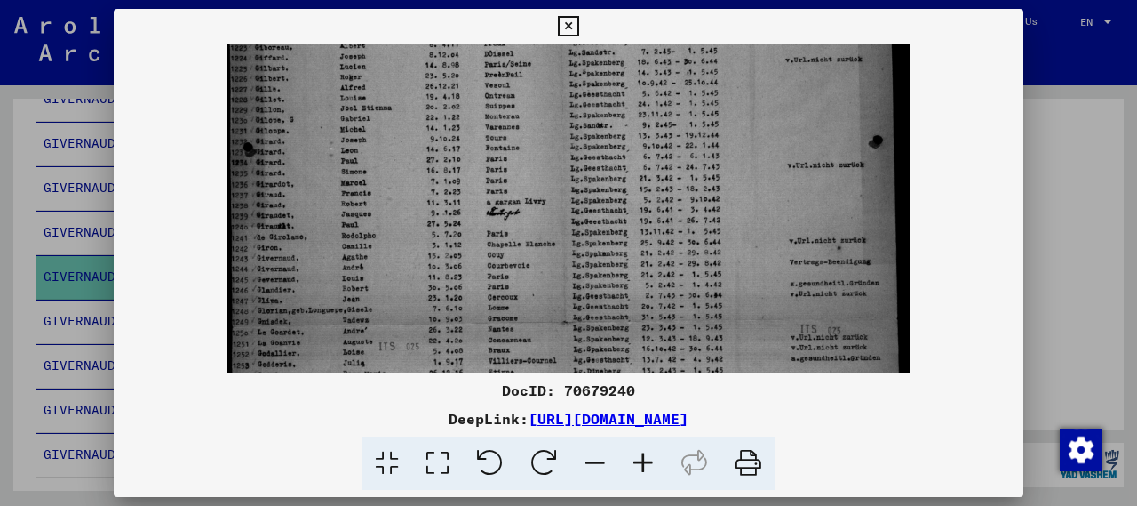
scroll to position [211, 0]
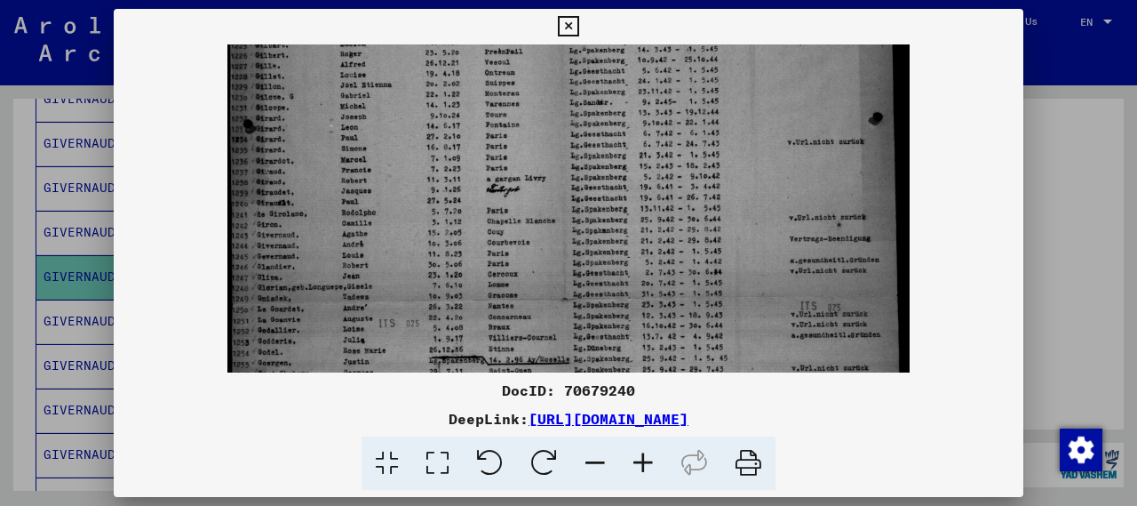
drag, startPoint x: 358, startPoint y: 272, endPoint x: 364, endPoint y: 179, distance: 93.5
click at [364, 179] on img at bounding box center [568, 285] width 682 height 905
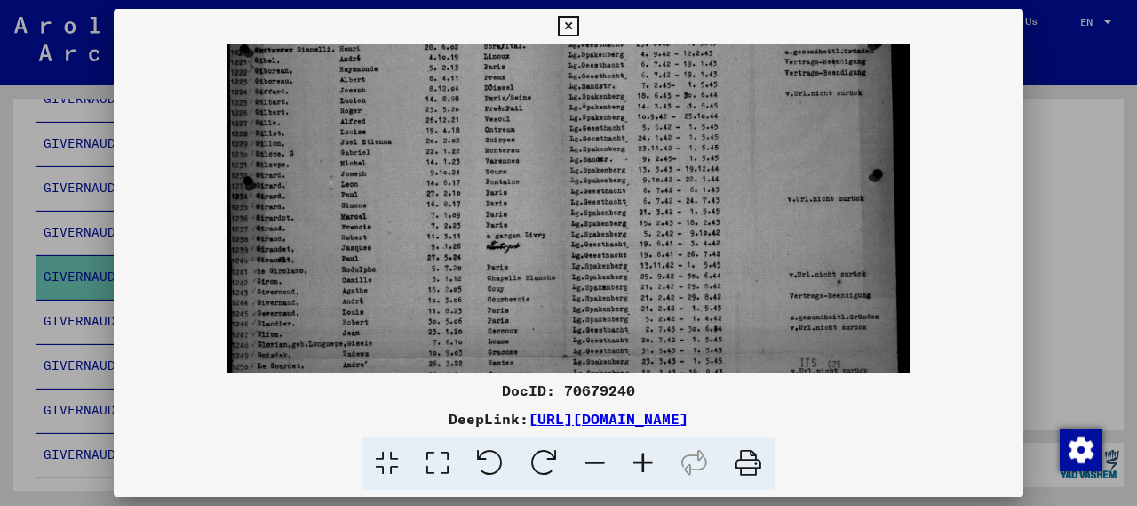
drag, startPoint x: 609, startPoint y: 248, endPoint x: 613, endPoint y: 362, distance: 114.7
click at [613, 362] on img at bounding box center [568, 342] width 682 height 905
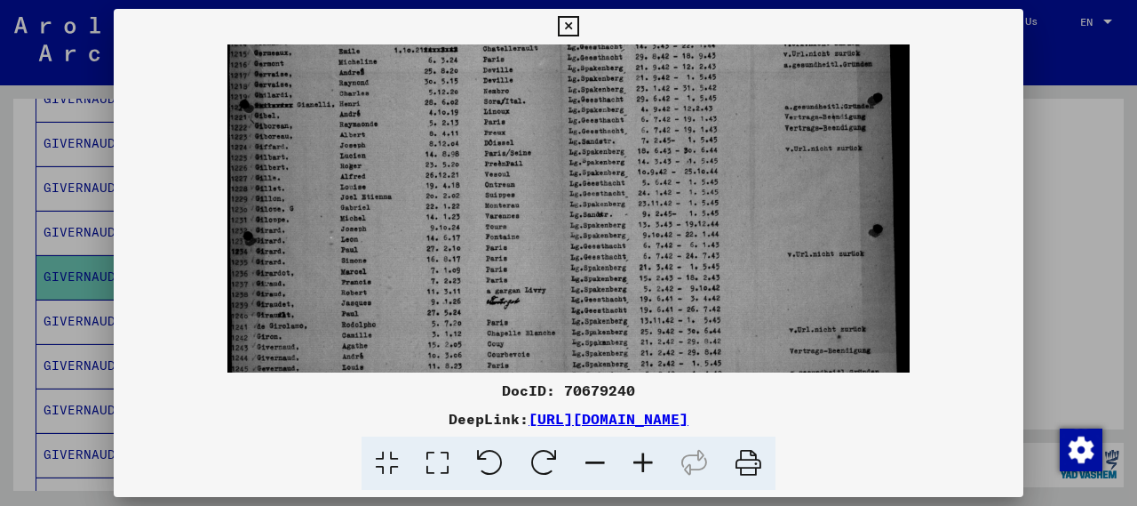
scroll to position [0, 0]
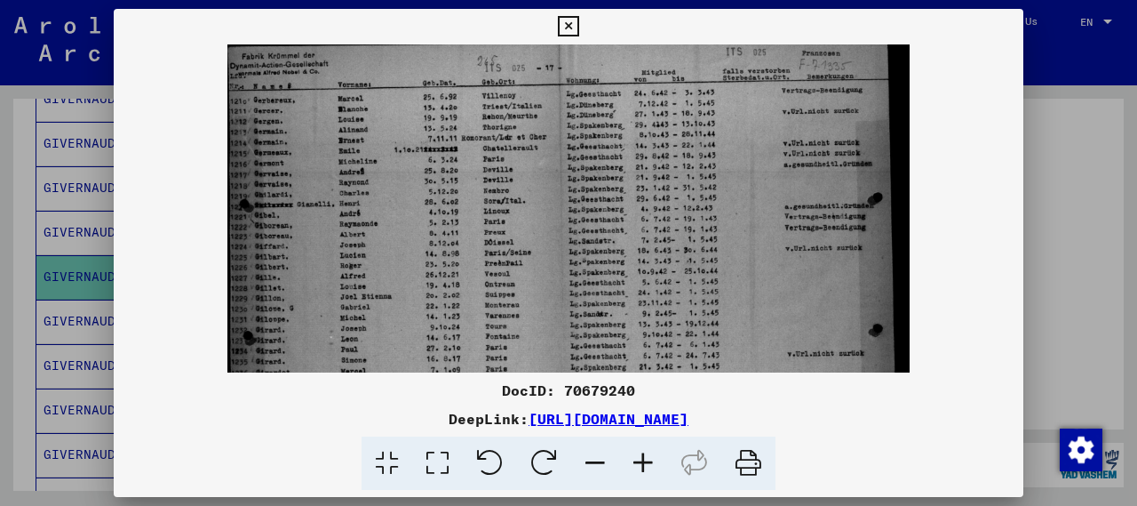
drag, startPoint x: 596, startPoint y: 196, endPoint x: 609, endPoint y: 345, distance: 148.9
click at [609, 345] on img at bounding box center [568, 496] width 682 height 905
drag, startPoint x: 588, startPoint y: 173, endPoint x: 597, endPoint y: 260, distance: 87.5
click at [597, 260] on img at bounding box center [568, 496] width 682 height 905
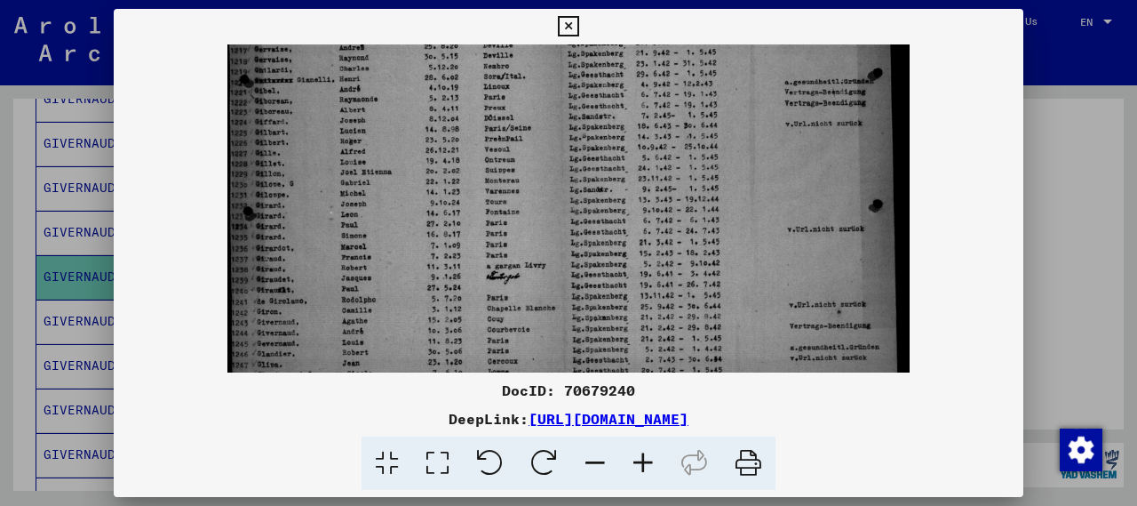
drag, startPoint x: 576, startPoint y: 285, endPoint x: 578, endPoint y: 164, distance: 120.8
click at [578, 164] on img at bounding box center [568, 372] width 682 height 905
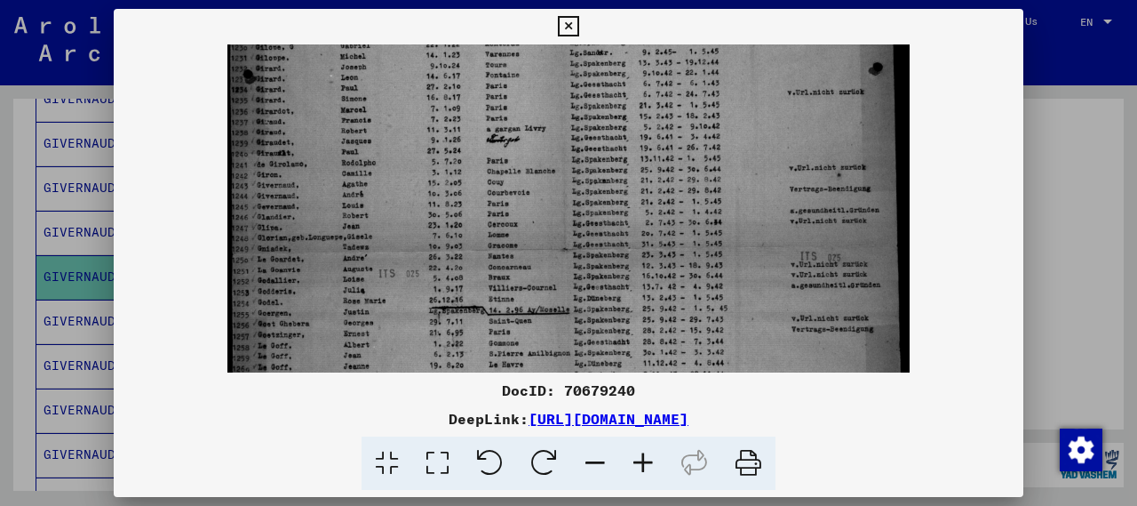
scroll to position [260, 0]
drag, startPoint x: 502, startPoint y: 289, endPoint x: 517, endPoint y: 155, distance: 135.0
click at [517, 155] on img at bounding box center [568, 236] width 682 height 905
click at [569, 34] on icon at bounding box center [568, 26] width 20 height 21
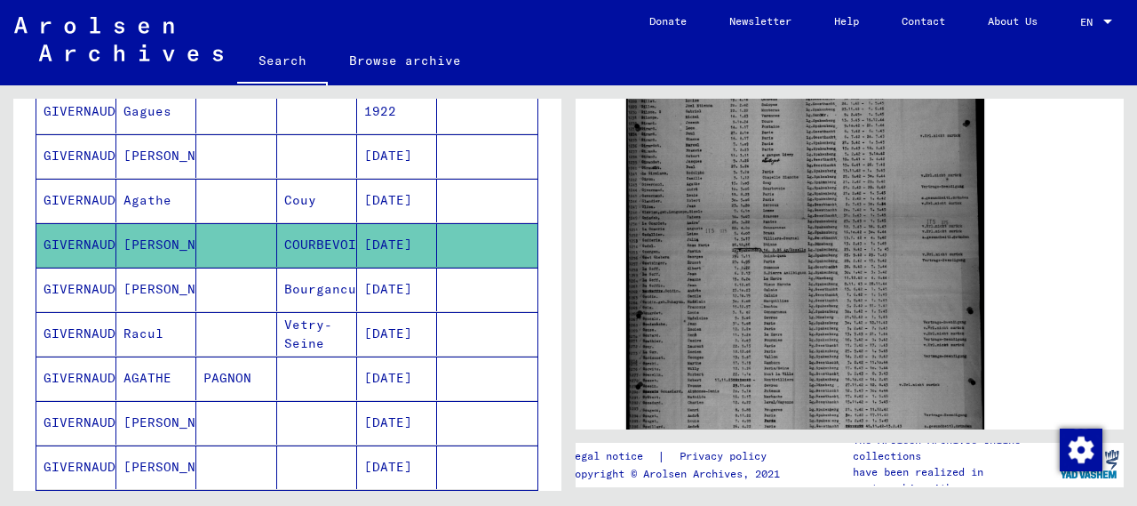
scroll to position [673, 0]
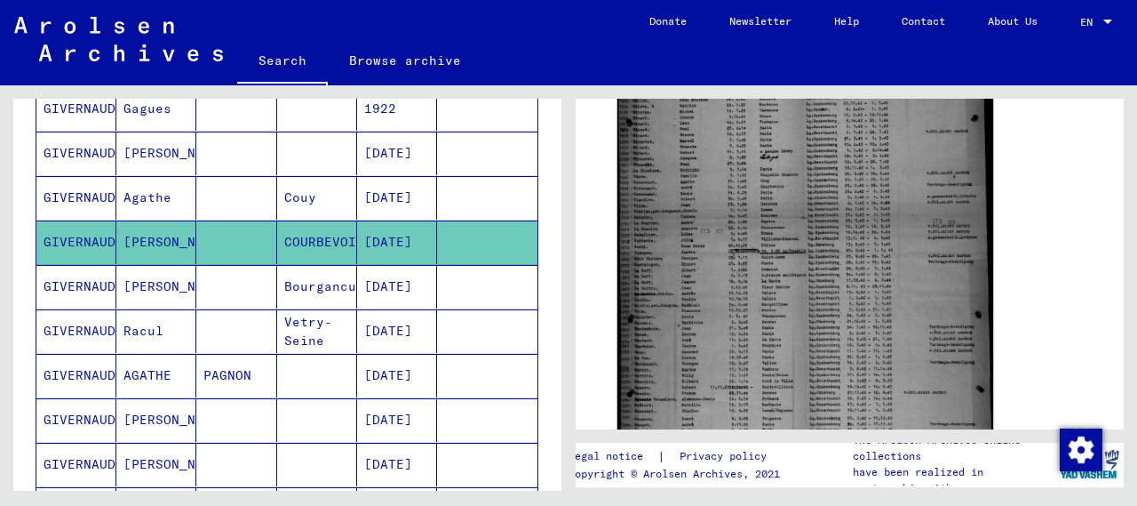
click at [768, 255] on img at bounding box center [805, 210] width 376 height 498
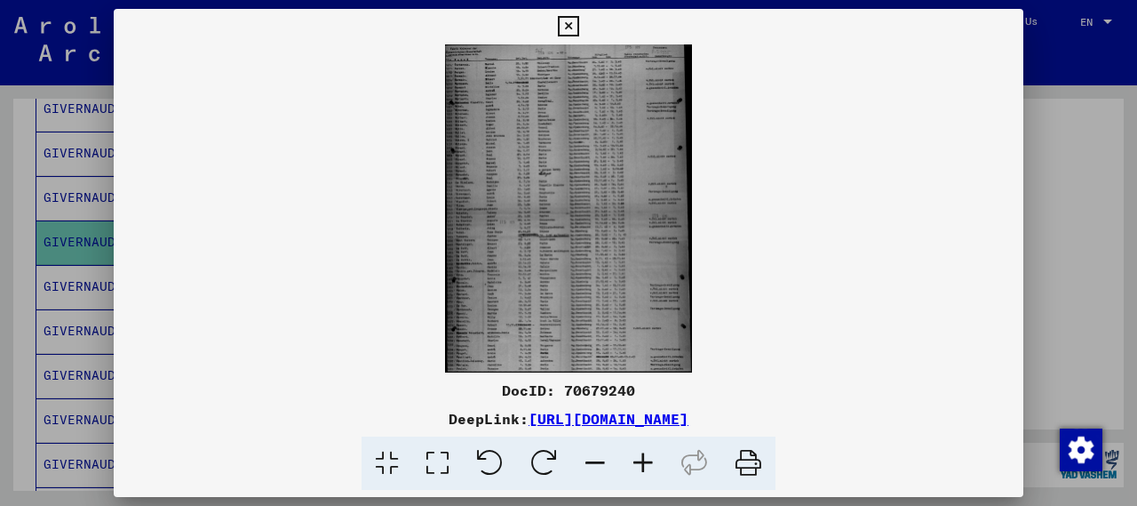
click at [586, 236] on img at bounding box center [569, 208] width 910 height 328
click at [650, 465] on icon at bounding box center [643, 463] width 48 height 54
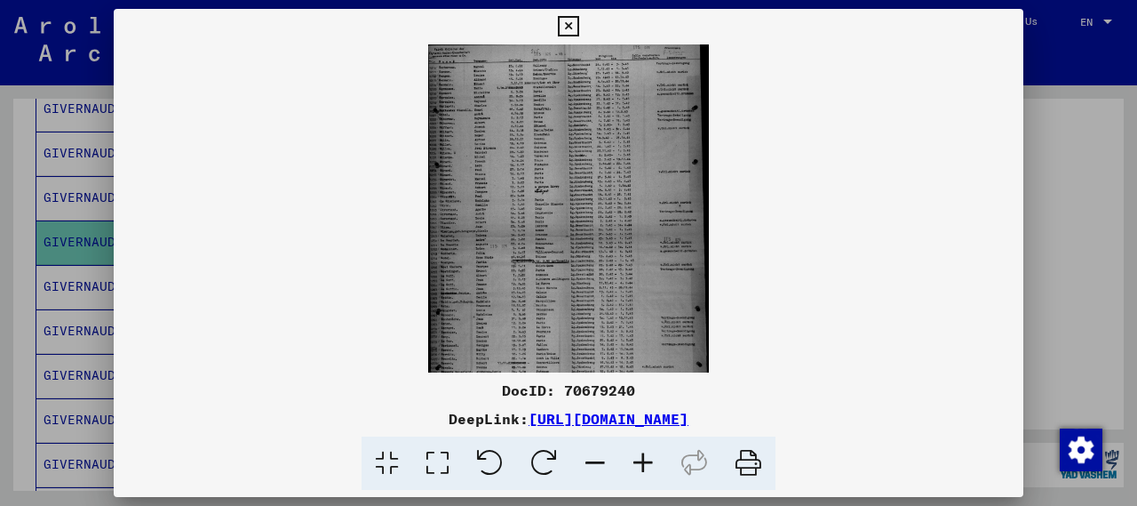
click at [650, 465] on icon at bounding box center [643, 463] width 48 height 54
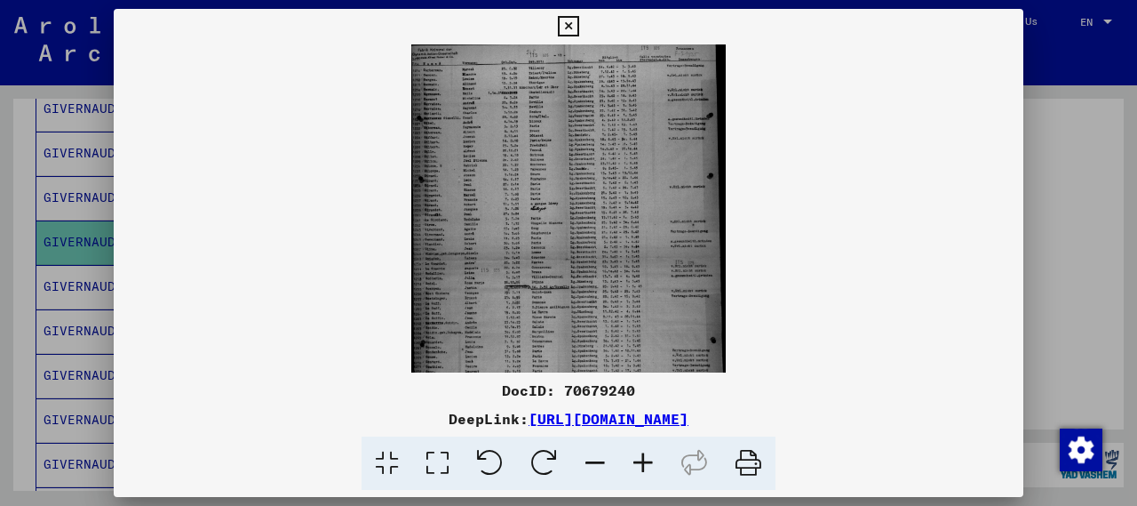
click at [650, 465] on icon at bounding box center [643, 463] width 48 height 54
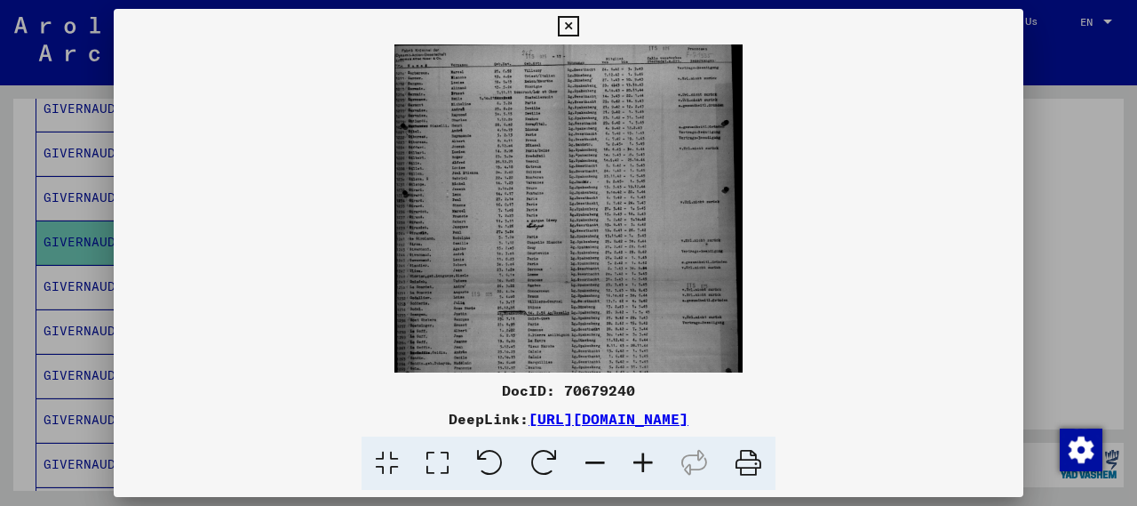
click at [650, 465] on icon at bounding box center [643, 463] width 48 height 54
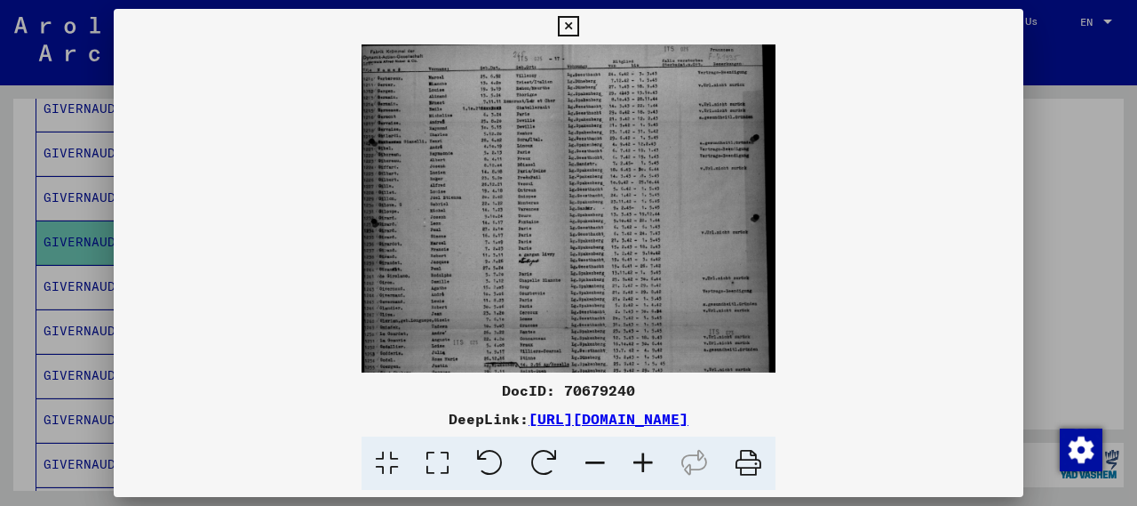
click at [650, 465] on icon at bounding box center [643, 463] width 48 height 54
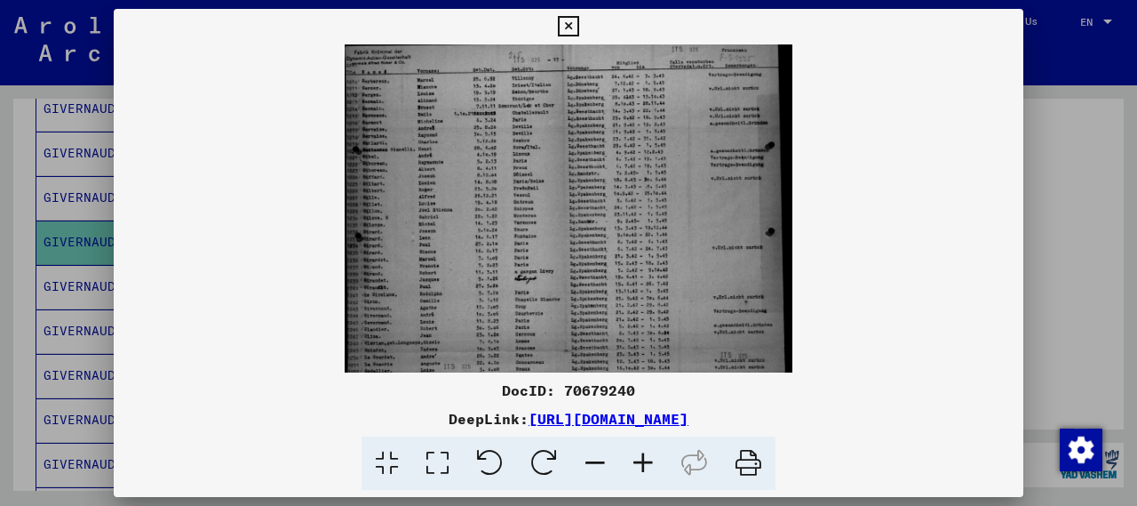
click at [650, 465] on icon at bounding box center [643, 463] width 48 height 54
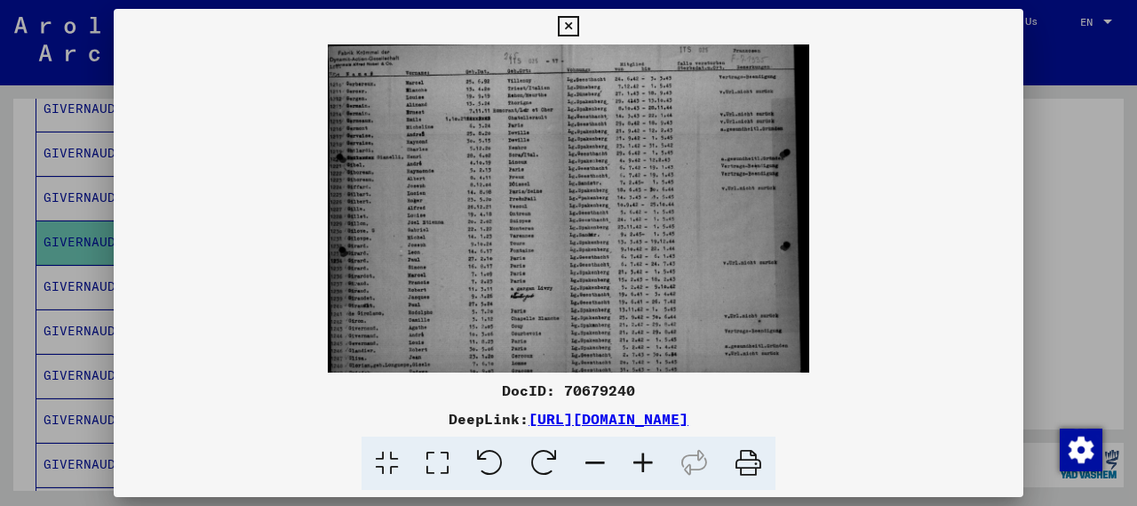
click at [650, 465] on icon at bounding box center [643, 463] width 48 height 54
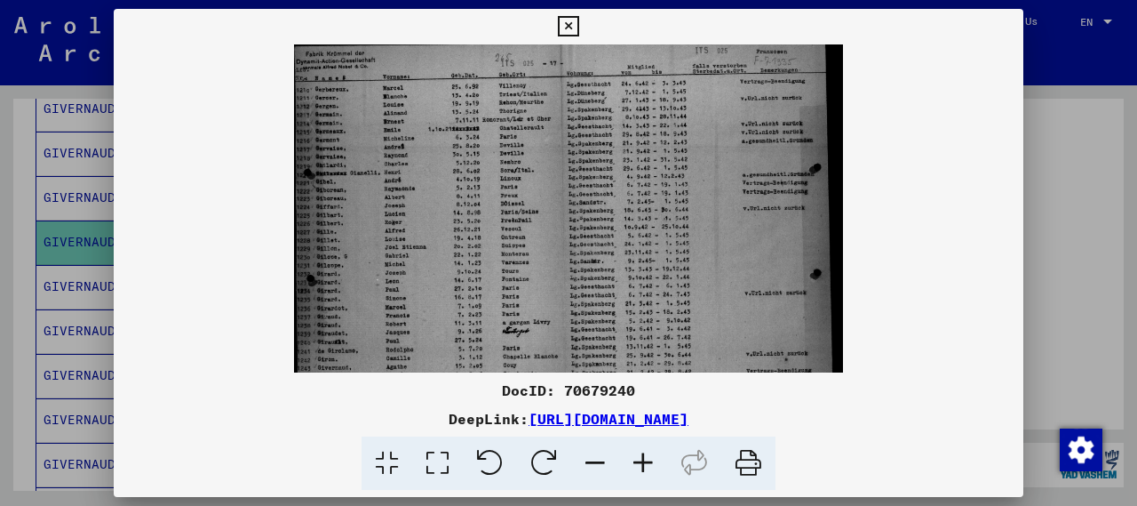
click at [650, 465] on icon at bounding box center [643, 463] width 48 height 54
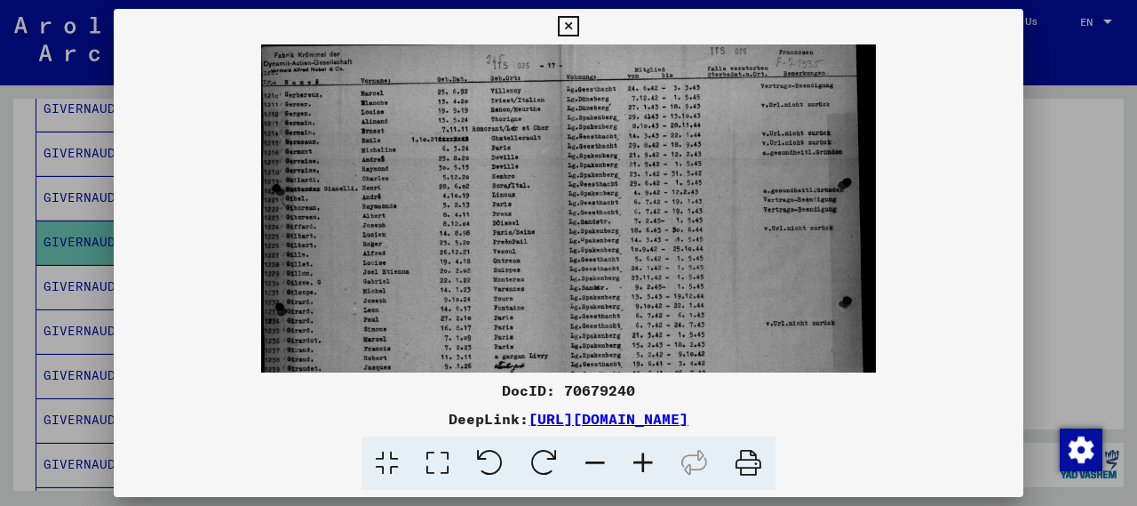
click at [650, 465] on icon at bounding box center [643, 463] width 48 height 54
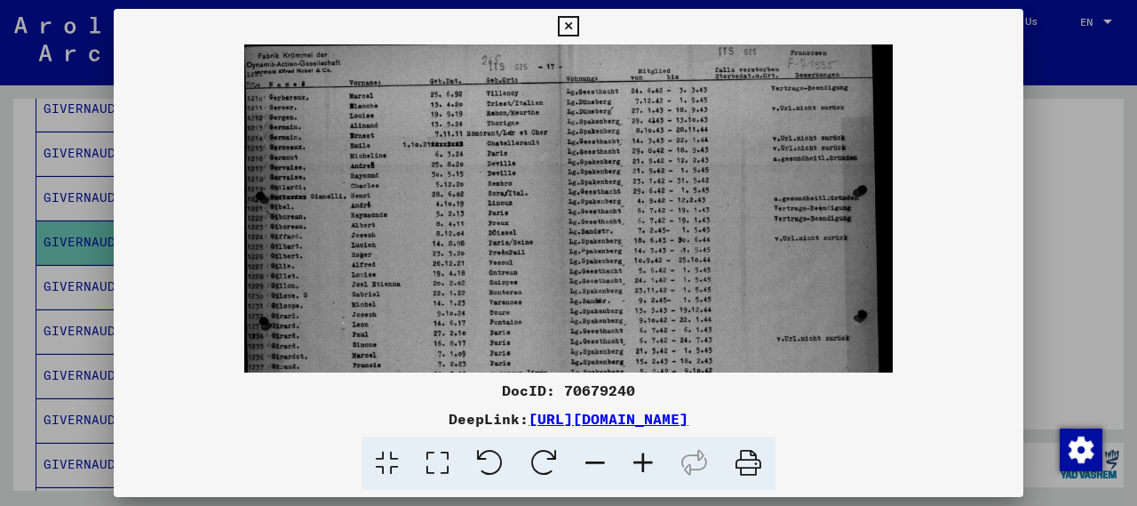
click at [650, 465] on icon at bounding box center [643, 463] width 48 height 54
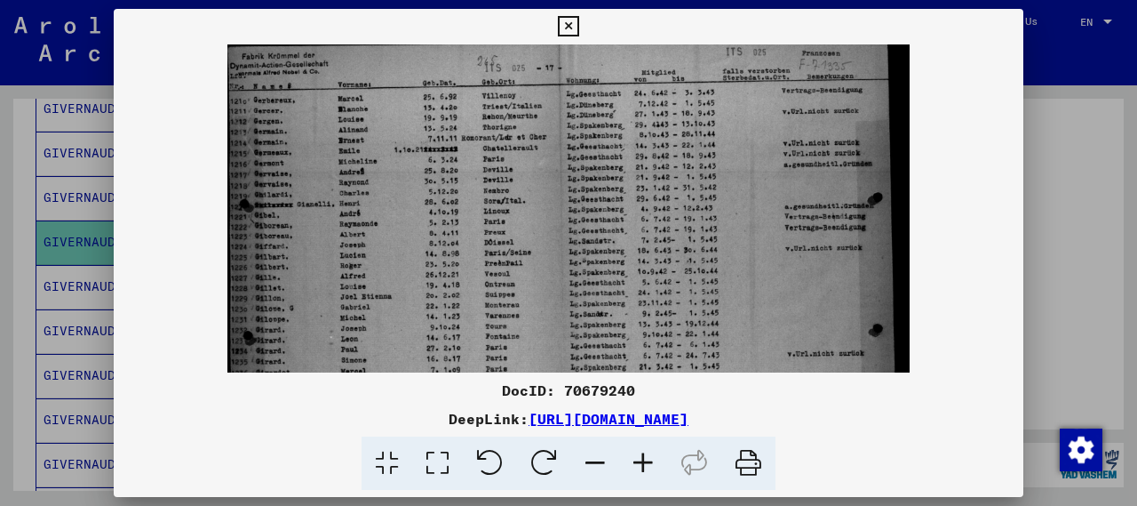
click at [650, 465] on icon at bounding box center [643, 463] width 48 height 54
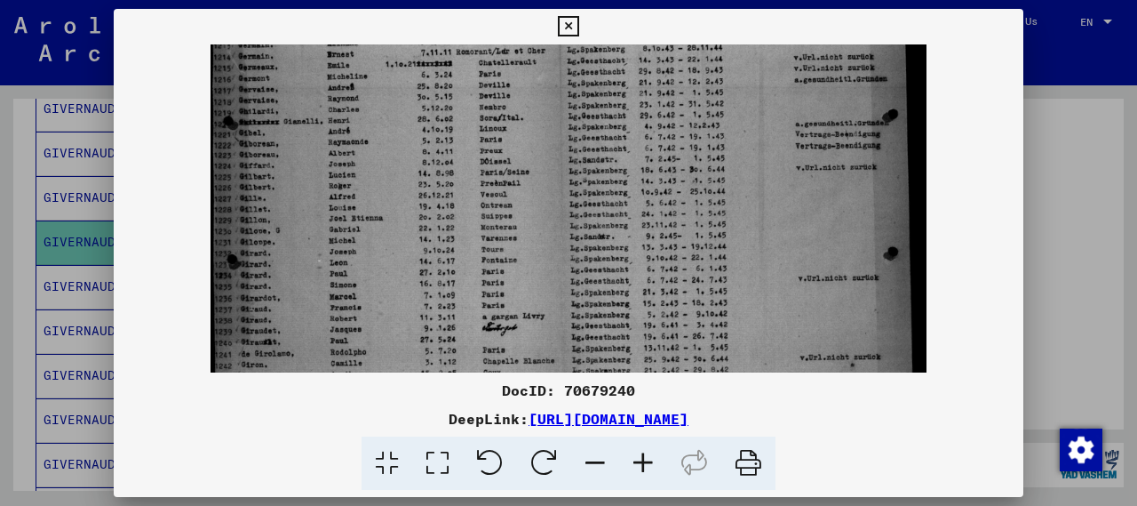
scroll to position [115, 0]
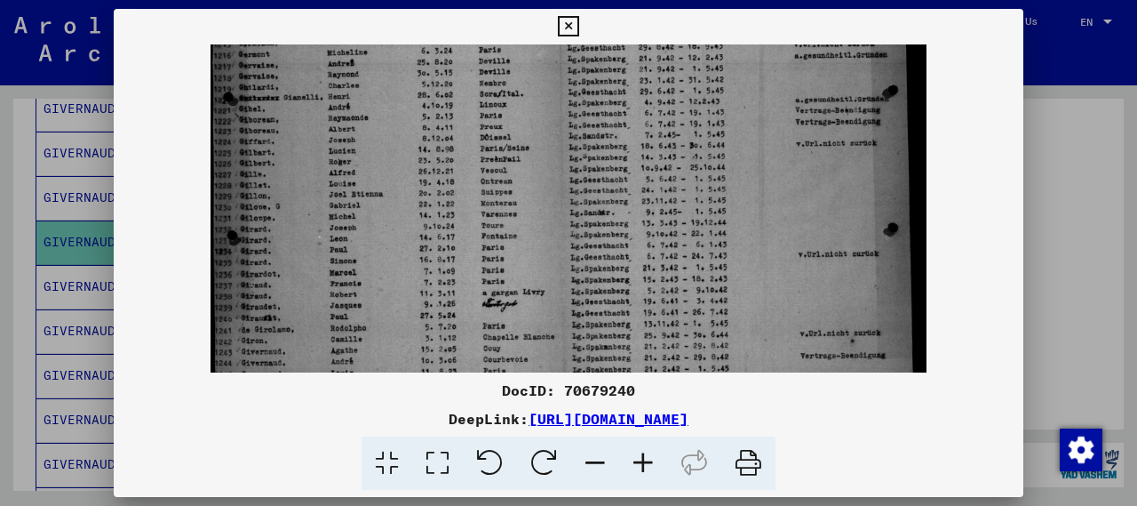
drag, startPoint x: 498, startPoint y: 267, endPoint x: 519, endPoint y: 159, distance: 110.5
click at [519, 159] on img at bounding box center [569, 405] width 716 height 950
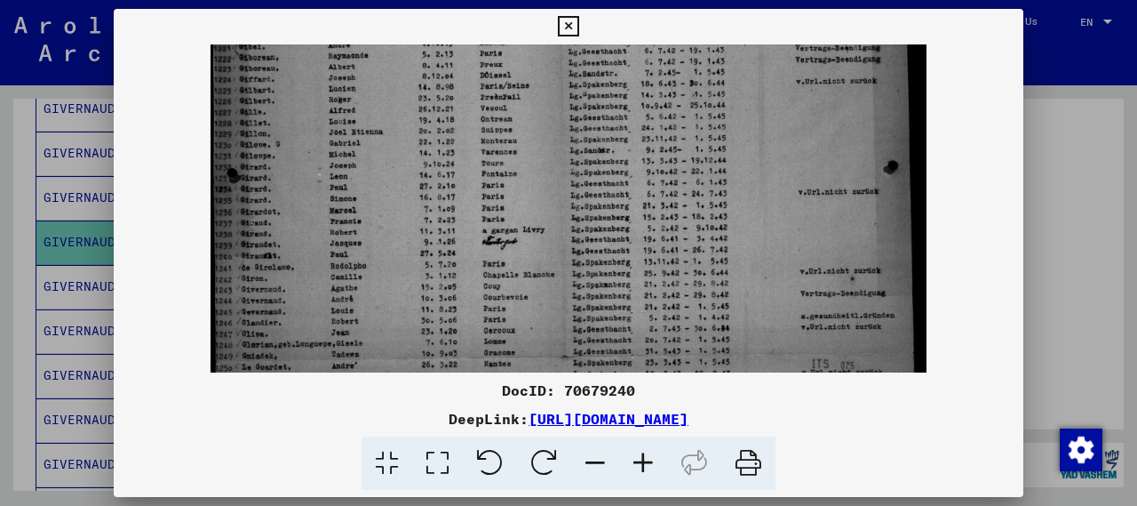
scroll to position [184, 0]
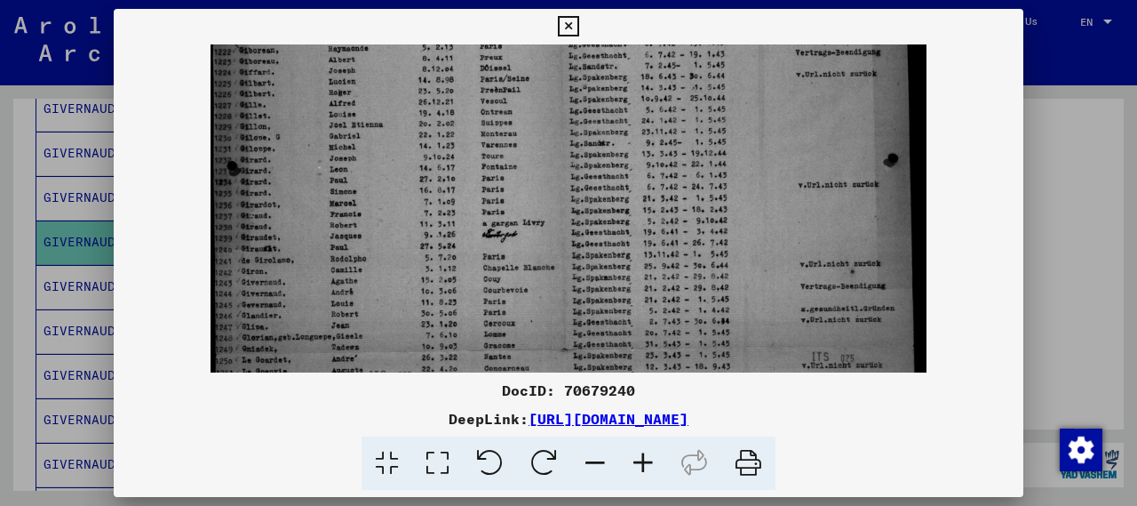
drag, startPoint x: 506, startPoint y: 234, endPoint x: 499, endPoint y: 166, distance: 67.9
click at [499, 166] on img at bounding box center [569, 336] width 716 height 950
click at [572, 14] on button at bounding box center [568, 27] width 31 height 36
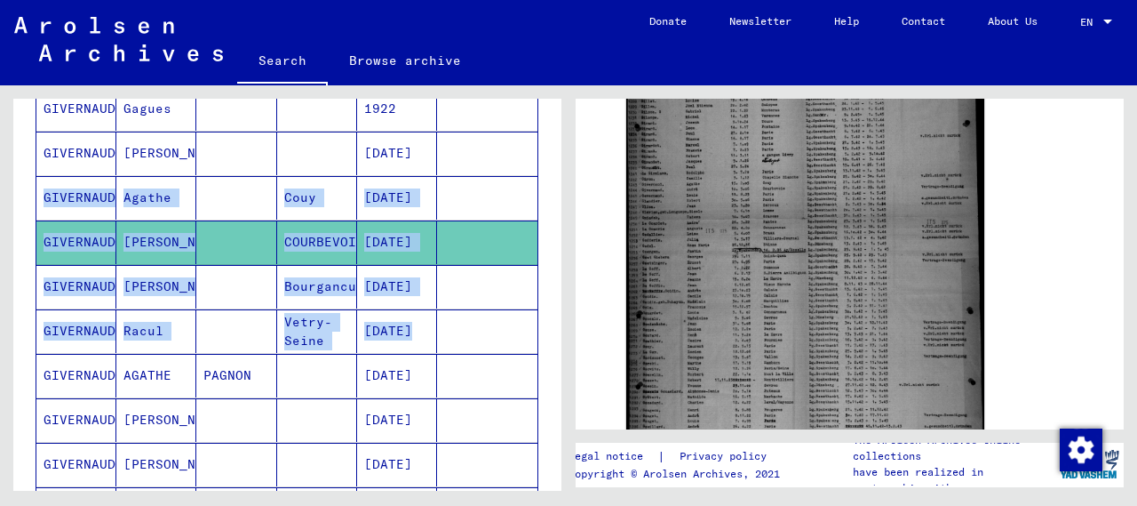
drag, startPoint x: 562, startPoint y: 299, endPoint x: 554, endPoint y: 125, distance: 174.3
click at [554, 125] on div "Search for topics or names ********* close Search Archival tree units People 25…" at bounding box center [284, 287] width 569 height 405
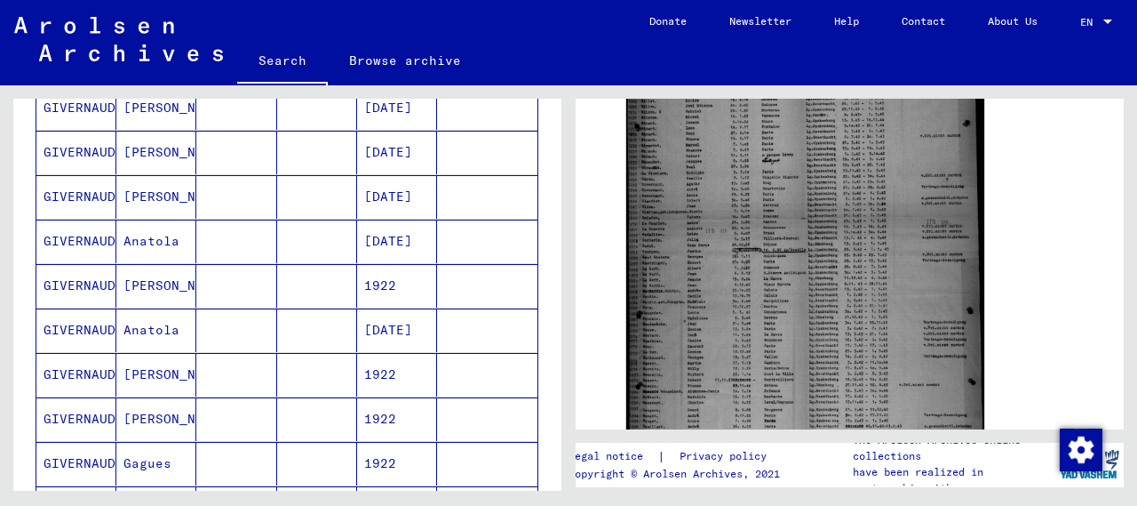
scroll to position [0, 0]
